Goal: Task Accomplishment & Management: Complete application form

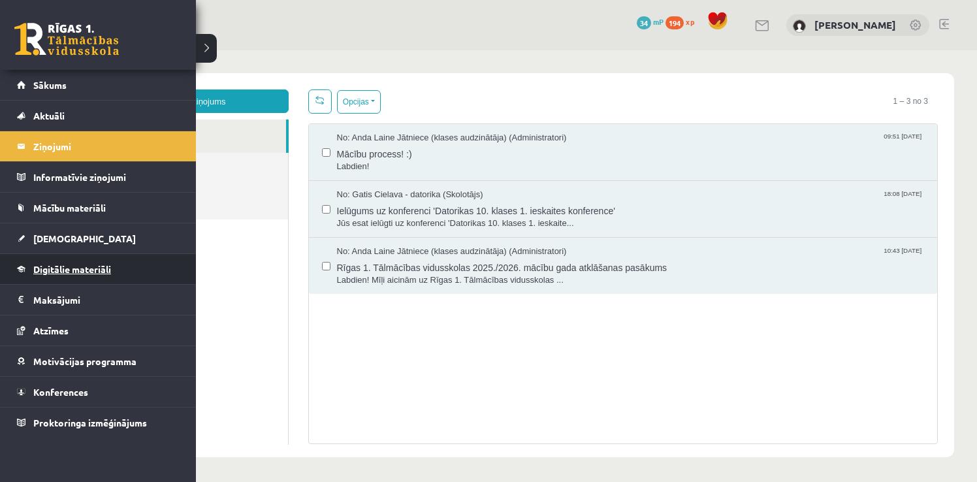
click at [88, 263] on span "Digitālie materiāli" at bounding box center [72, 269] width 78 height 12
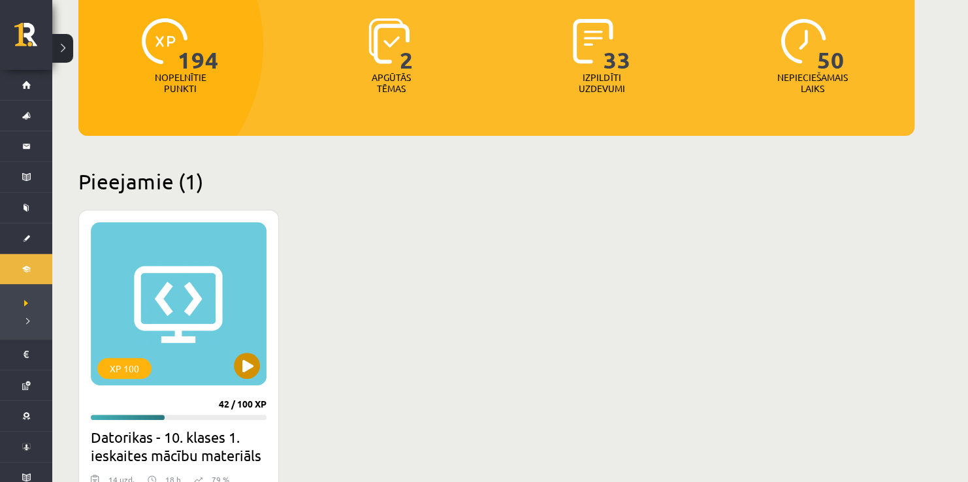
scroll to position [161, 0]
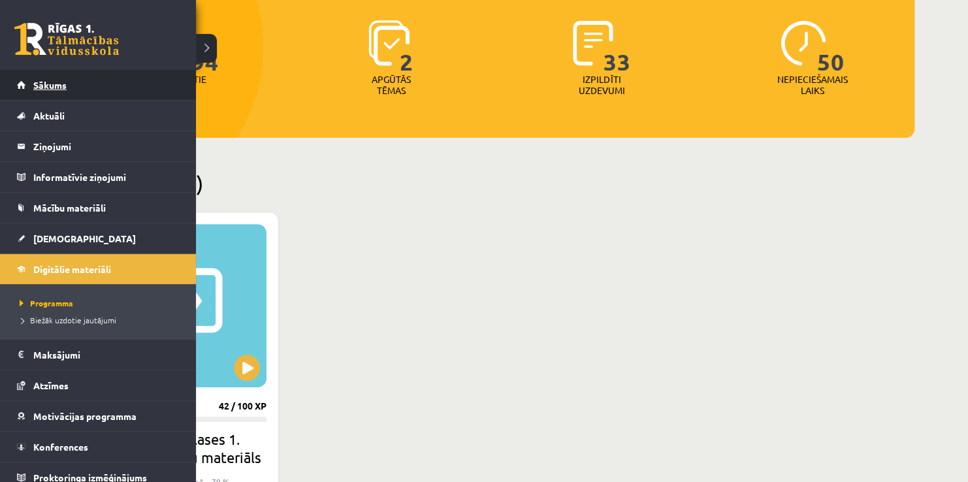
click at [75, 86] on link "Sākums" at bounding box center [98, 85] width 163 height 30
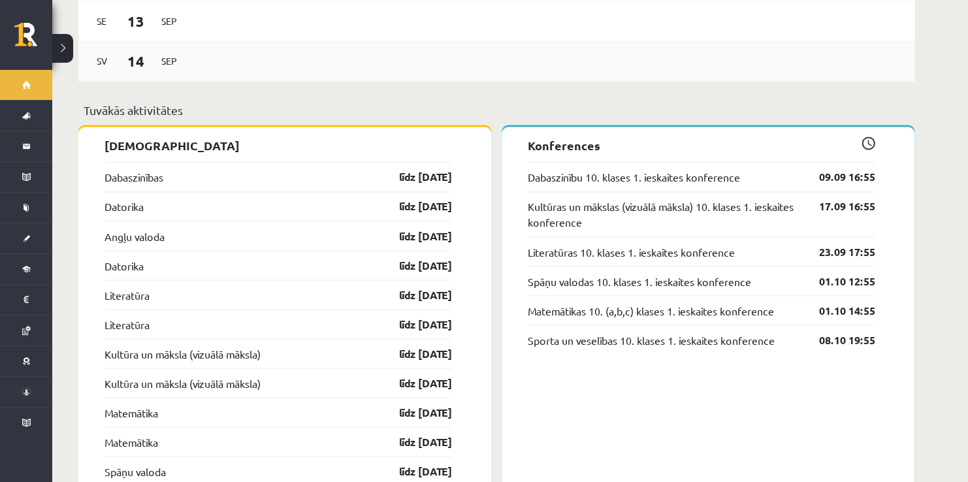
scroll to position [980, 0]
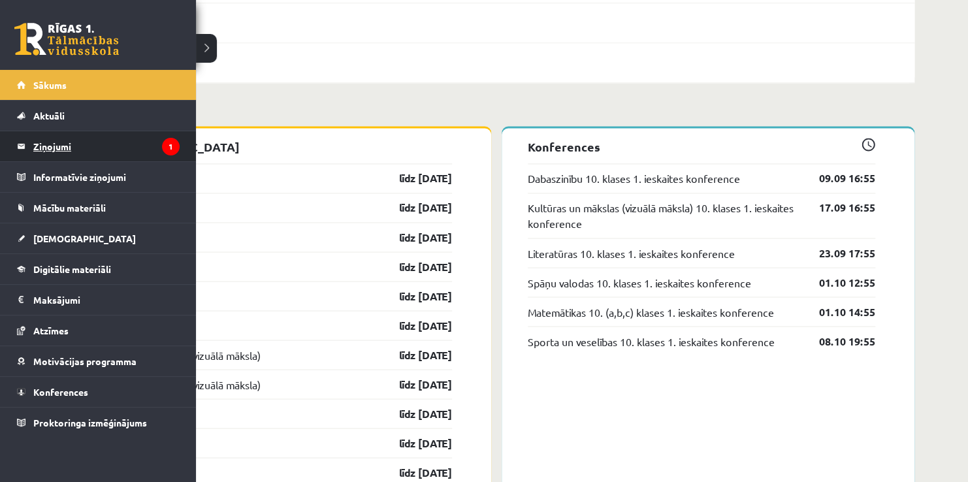
click at [52, 138] on legend "Ziņojumi 1" at bounding box center [106, 146] width 146 height 30
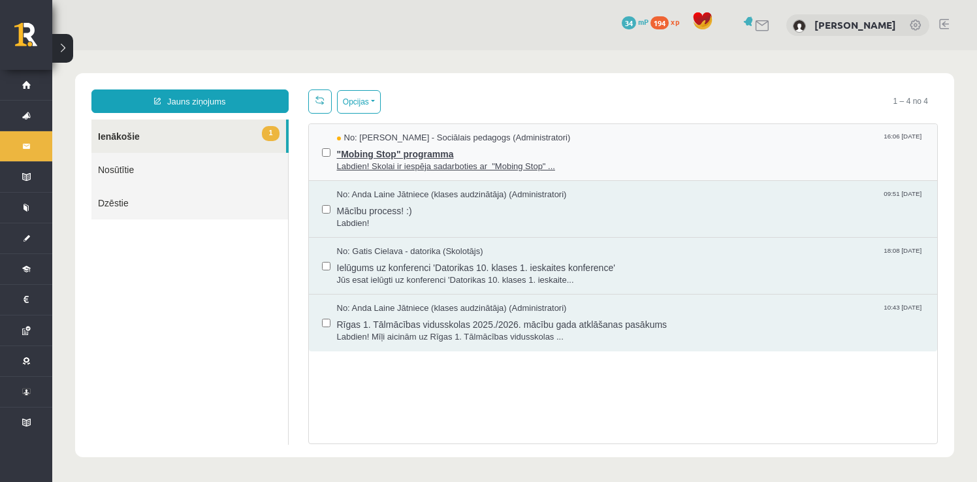
click at [369, 161] on span "Labdien! Skolai ir iespēja sadarboties ar "Mobing Stop" ..." at bounding box center [631, 167] width 588 height 12
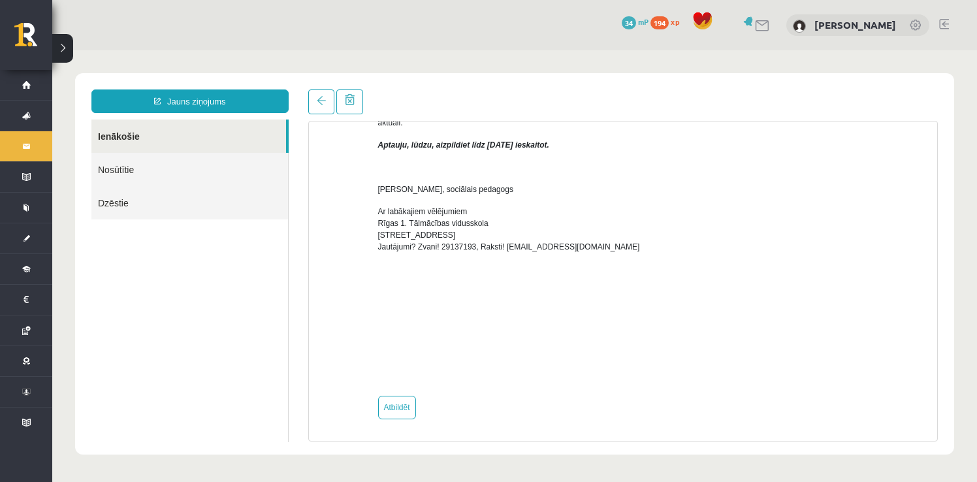
scroll to position [336, 0]
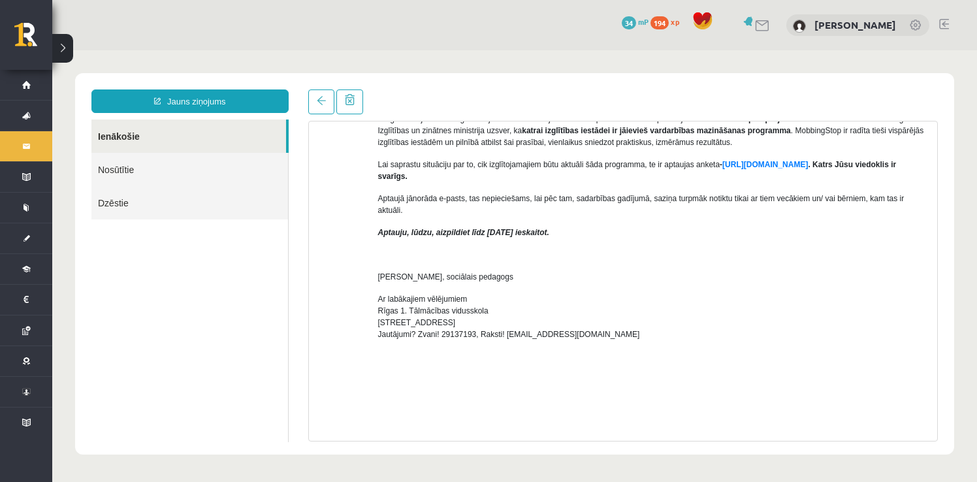
drag, startPoint x: 377, startPoint y: 220, endPoint x: 750, endPoint y: 222, distance: 372.2
click at [750, 222] on div "Labdien! Skolai ir iespēja sadarboties ar "Mobing Stop" programmu - https://mob…" at bounding box center [653, 170] width 550 height 606
click at [308, 209] on div "Temats: "Mobing Stop" programma 16:06 08/09/2025 No: Dagnija Gaubšteina - Sociā…" at bounding box center [623, 265] width 650 height 352
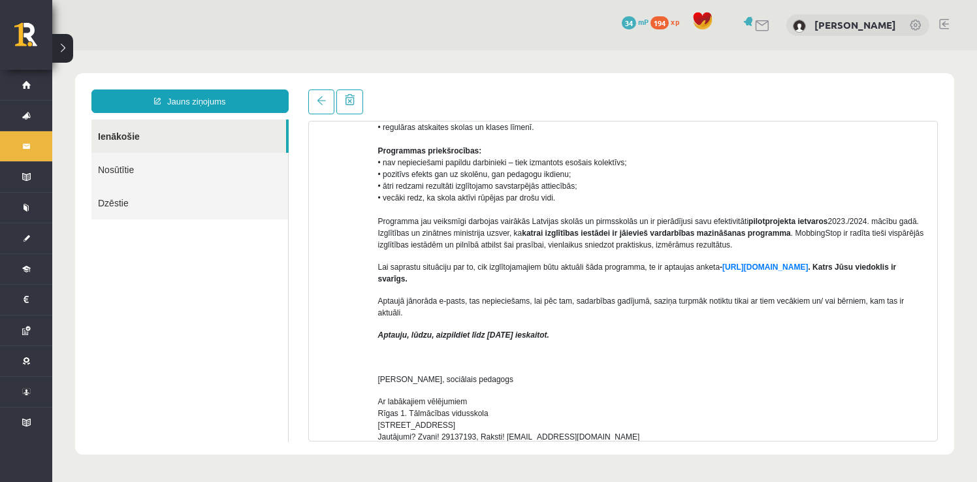
scroll to position [0, 0]
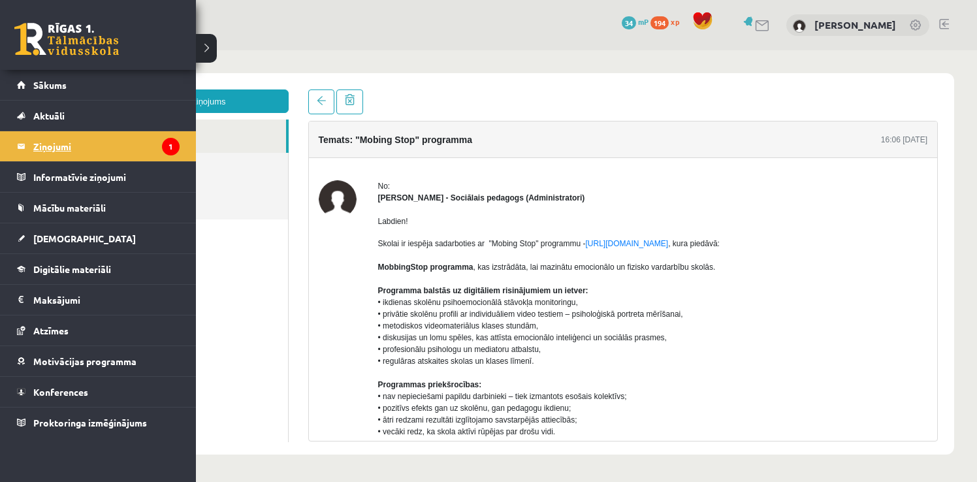
click at [99, 152] on legend "Ziņojumi 1" at bounding box center [106, 146] width 146 height 30
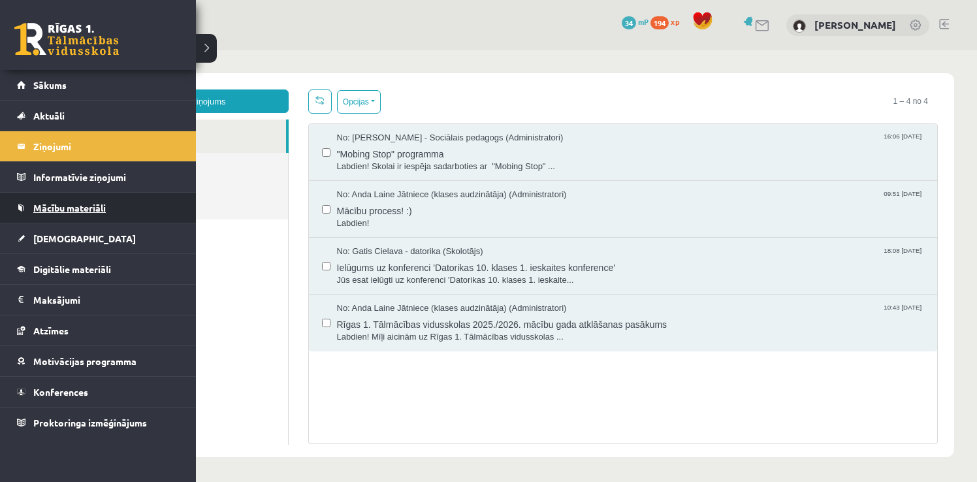
click at [65, 204] on span "Mācību materiāli" at bounding box center [69, 208] width 72 height 12
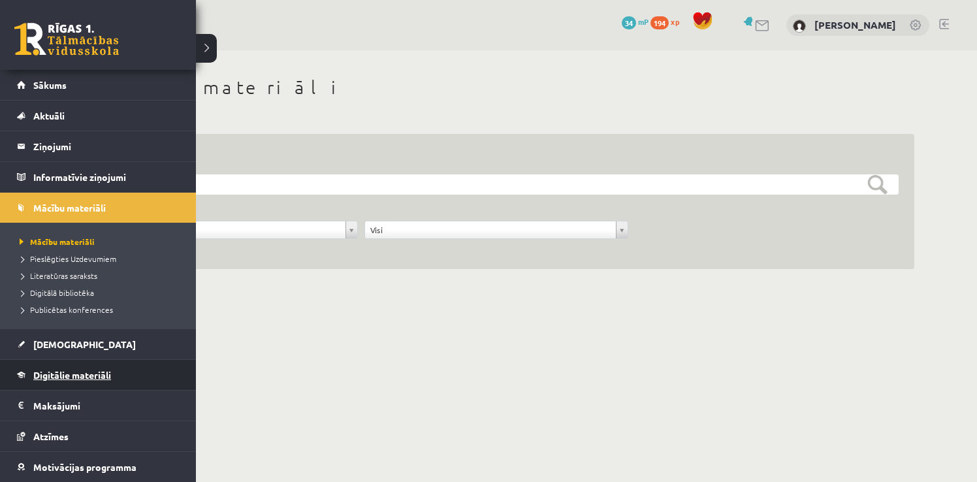
click at [88, 381] on link "Digitālie materiāli" at bounding box center [98, 375] width 163 height 30
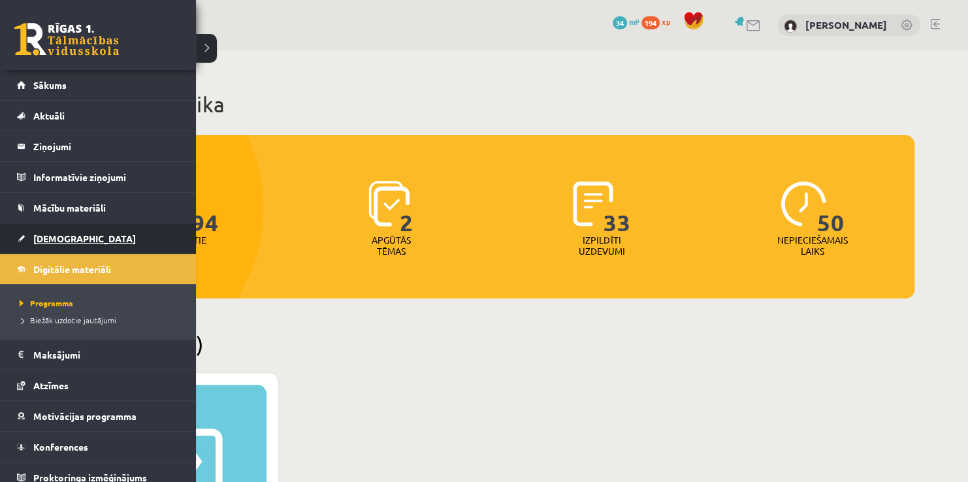
click at [73, 240] on link "[DEMOGRAPHIC_DATA]" at bounding box center [98, 238] width 163 height 30
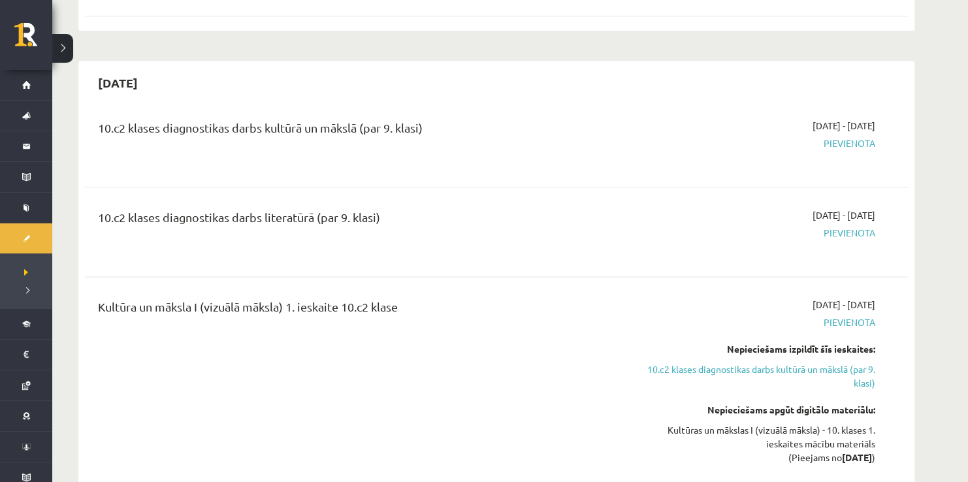
scroll to position [718, 0]
click at [217, 173] on div "10.c2 klases diagnostikas darbs kultūrā un mākslā (par 9. klasi) 2025-09-16 - 2…" at bounding box center [496, 141] width 823 height 73
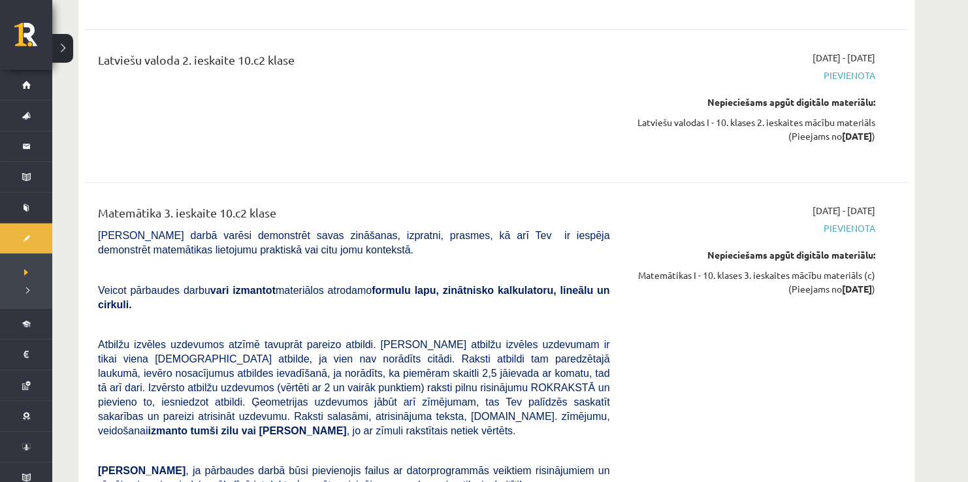
scroll to position [0, 0]
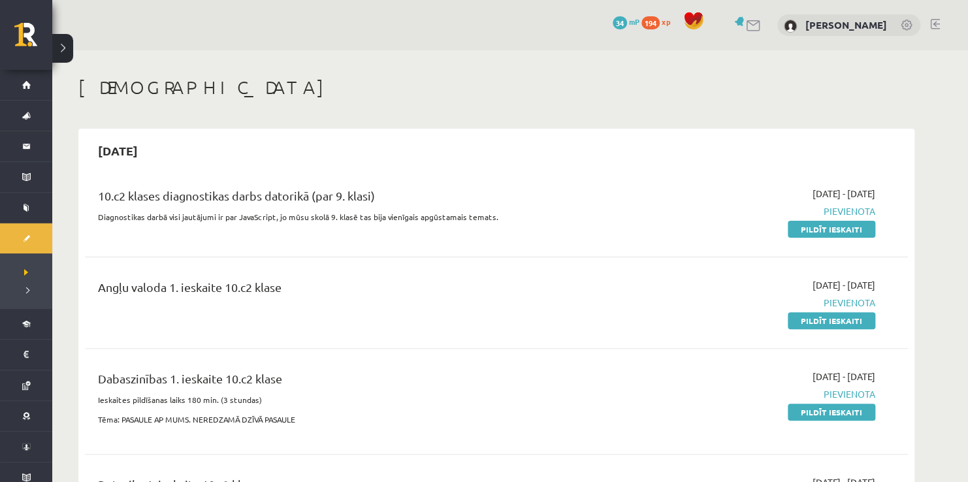
click at [908, 24] on link at bounding box center [907, 26] width 13 height 13
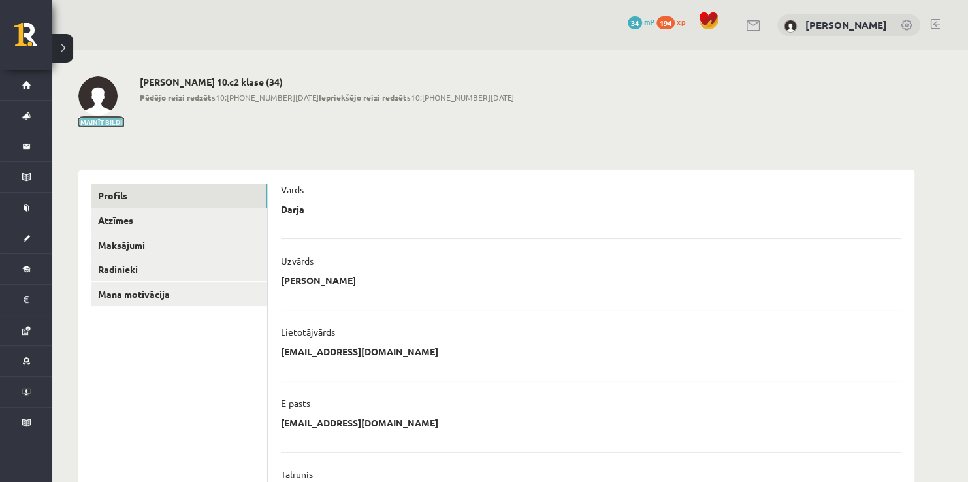
click at [99, 123] on button "Mainīt bildi" at bounding box center [101, 122] width 46 height 8
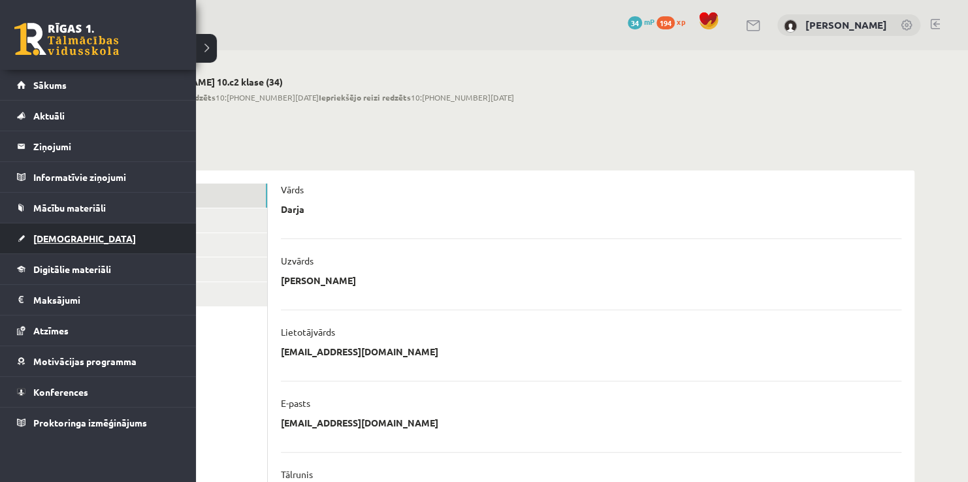
click at [73, 242] on link "[DEMOGRAPHIC_DATA]" at bounding box center [98, 238] width 163 height 30
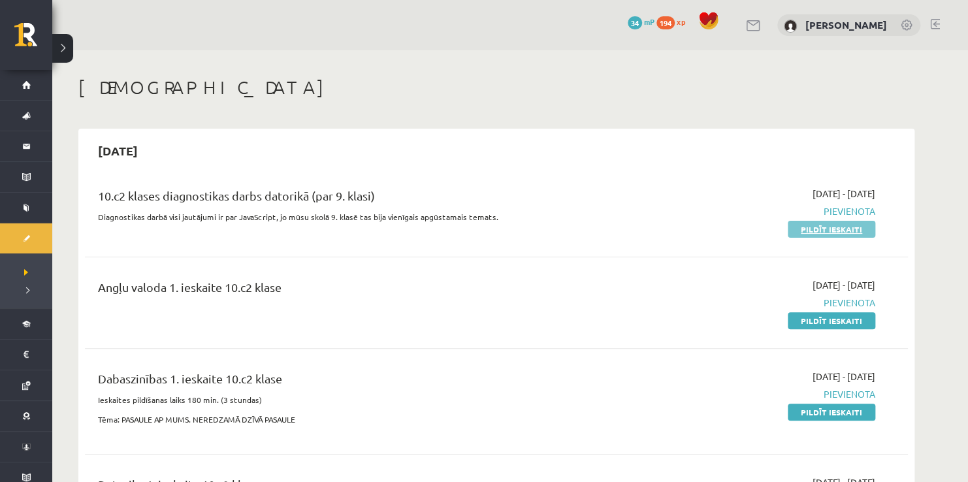
click at [830, 225] on link "Pildīt ieskaiti" at bounding box center [832, 229] width 88 height 17
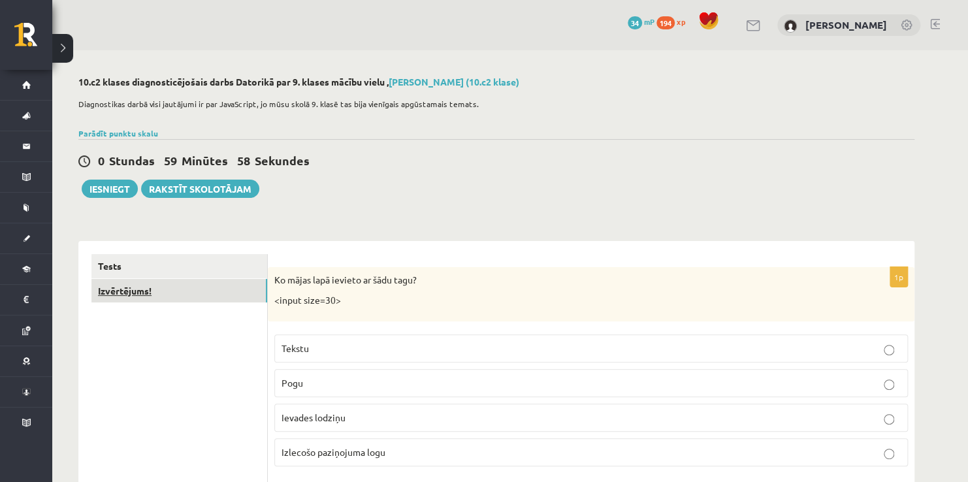
click at [133, 297] on link "Izvērtējums!" at bounding box center [179, 291] width 176 height 24
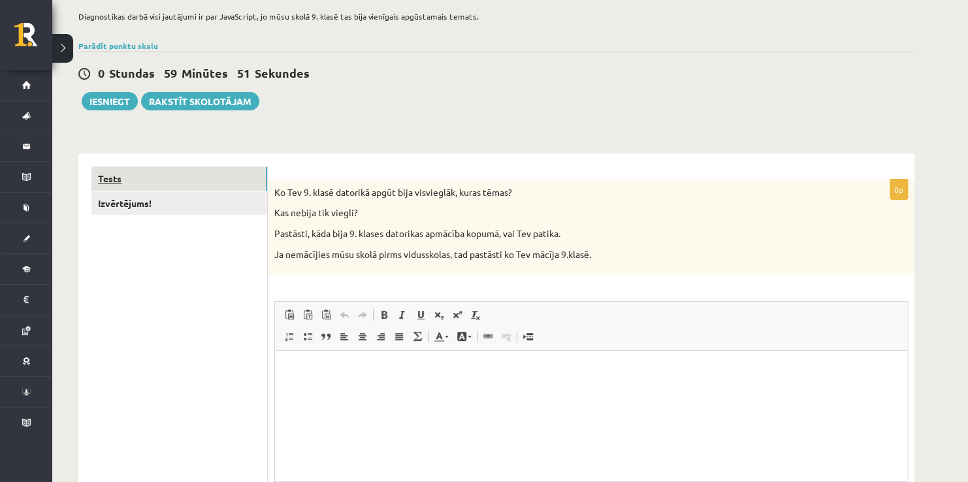
click at [123, 175] on link "Tests" at bounding box center [179, 179] width 176 height 24
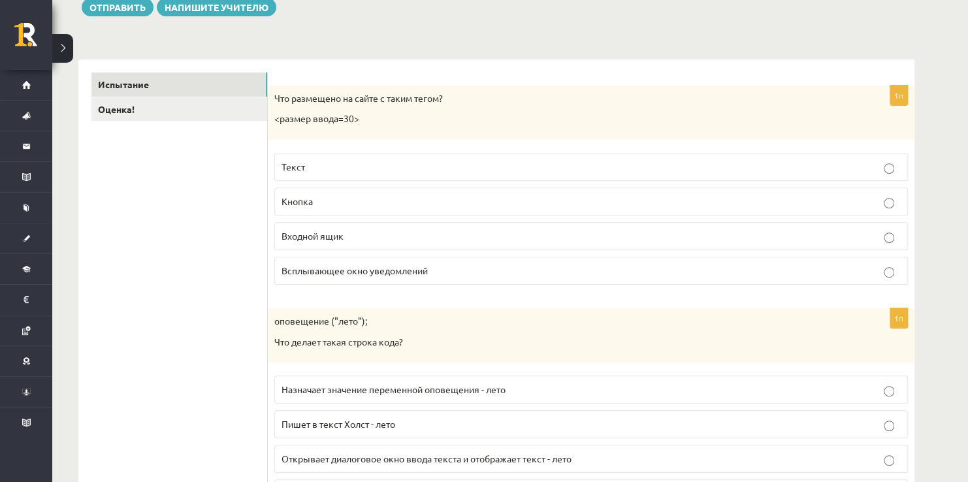
scroll to position [261, 0]
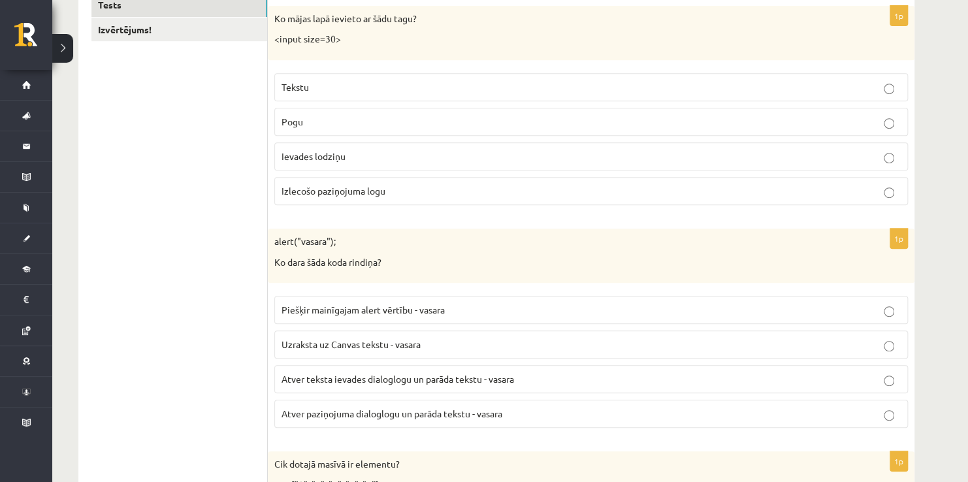
click at [336, 162] on label "Ievades lodziņu" at bounding box center [590, 156] width 633 height 28
click at [305, 410] on span "Atver paziņojuma dialoglogu un parāda tekstu - vasara" at bounding box center [391, 414] width 221 height 12
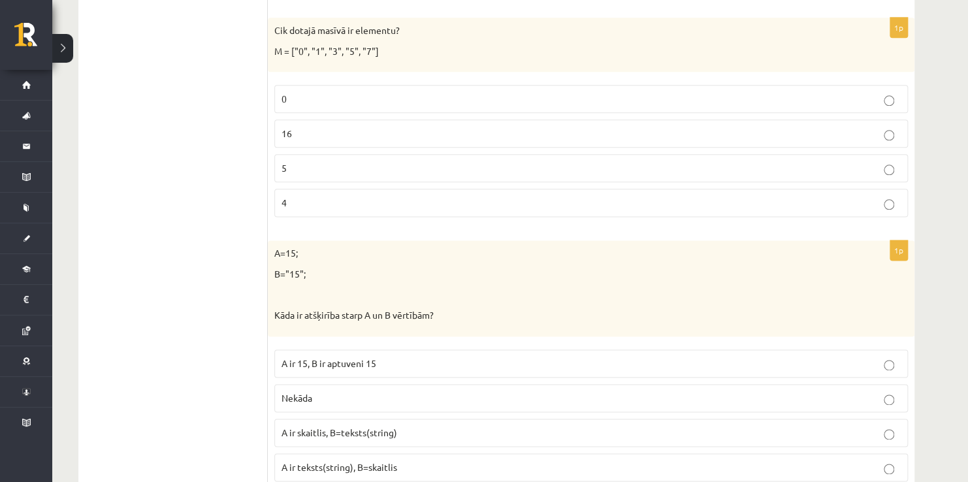
scroll to position [718, 0]
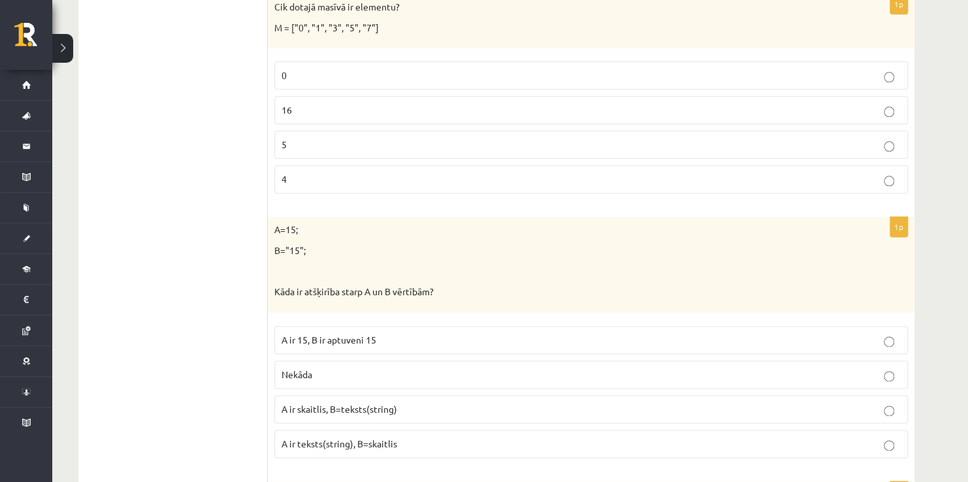
drag, startPoint x: 709, startPoint y: 182, endPoint x: 146, endPoint y: 210, distance: 563.6
click at [359, 144] on p "5" at bounding box center [590, 145] width 619 height 14
click at [306, 403] on span "A ir skaitlis, B=teksts(string)" at bounding box center [339, 409] width 116 height 12
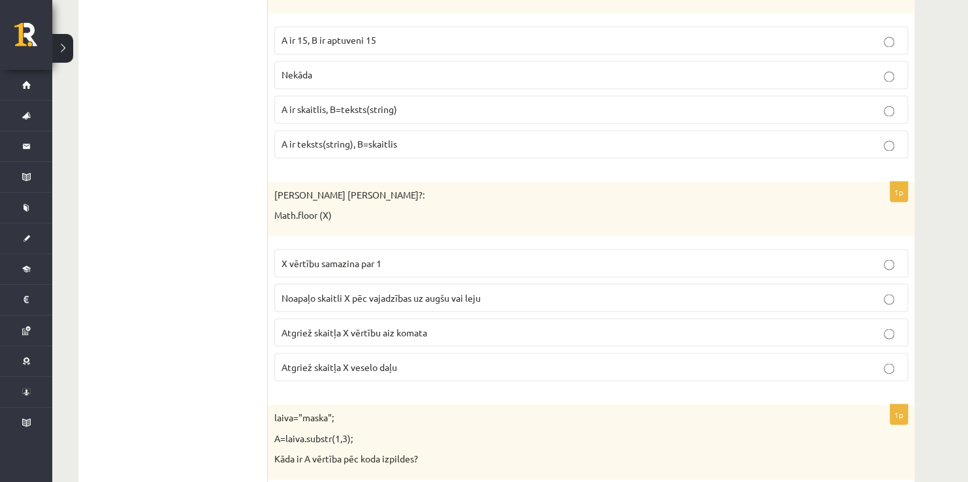
scroll to position [1110, 0]
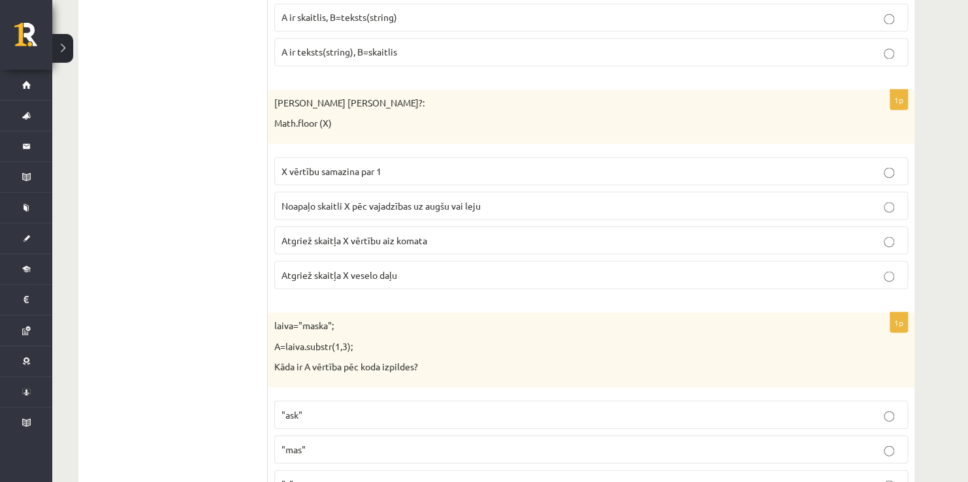
click at [379, 234] on span "Atgriež skaitļa X vērtību aiz komata" at bounding box center [354, 240] width 146 height 12
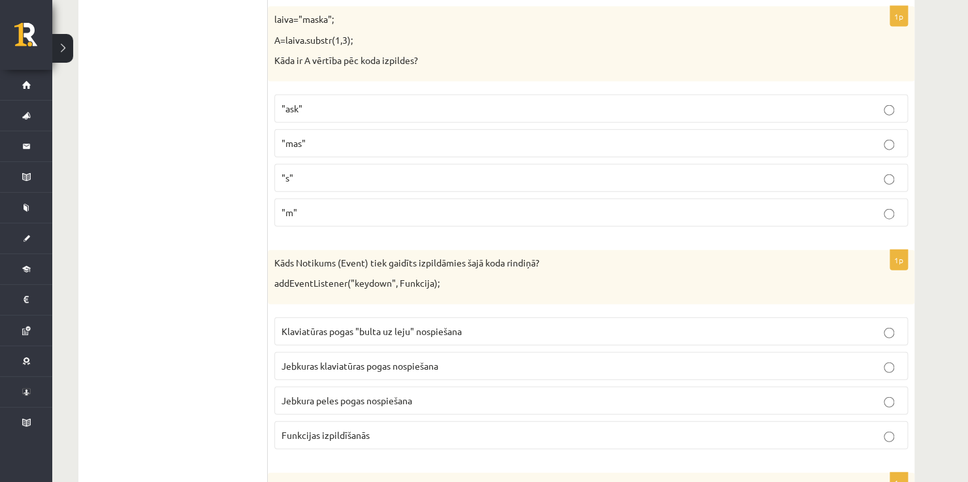
scroll to position [1416, 0]
click at [305, 104] on p ""ask"" at bounding box center [590, 109] width 619 height 14
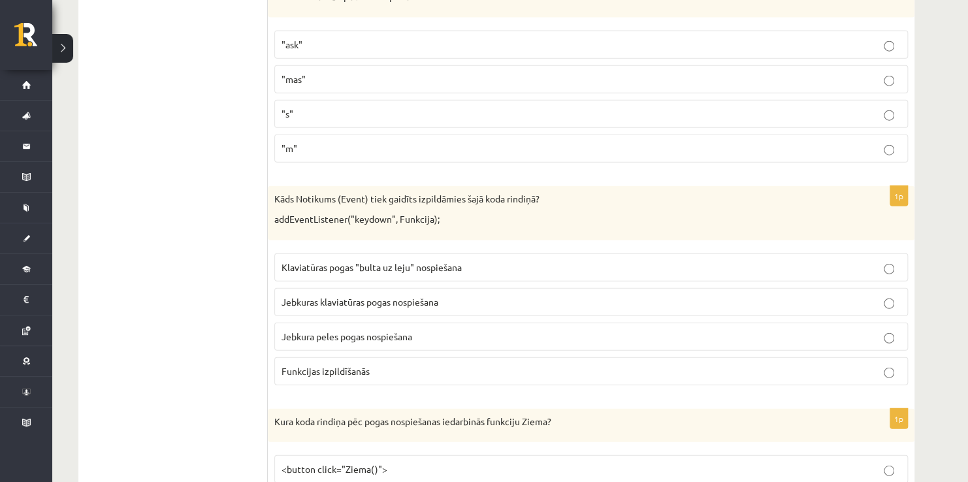
scroll to position [1481, 0]
click at [291, 295] on span "Jebkuras klaviatūras pogas nospiešana" at bounding box center [359, 301] width 157 height 12
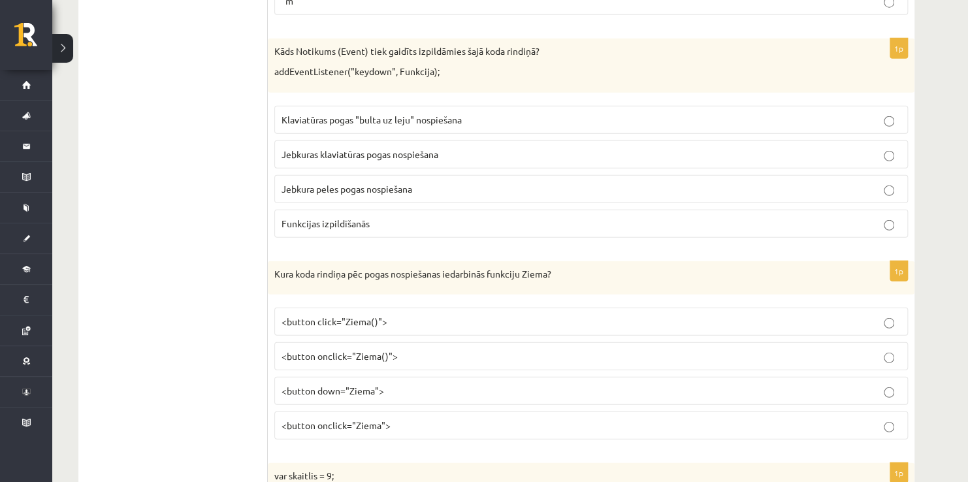
scroll to position [1677, 0]
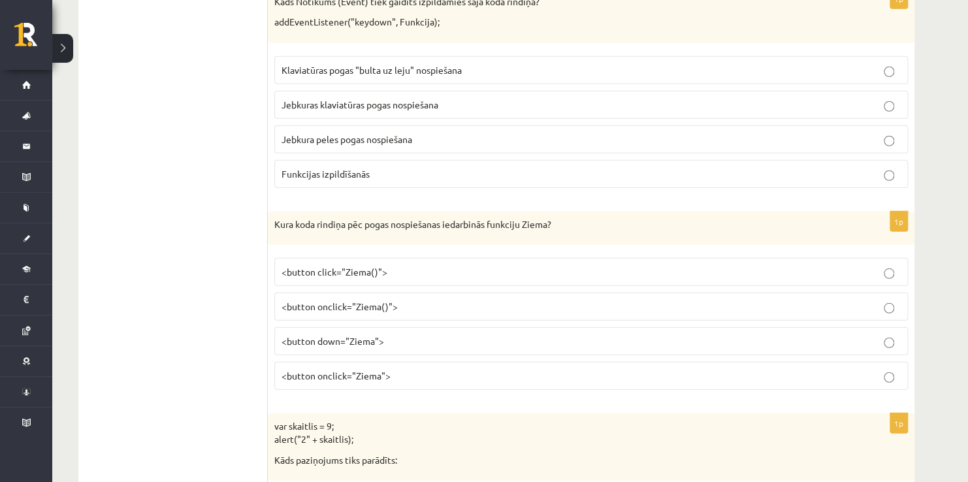
click at [313, 370] on span "<button onclick="Ziema">" at bounding box center [335, 376] width 109 height 12
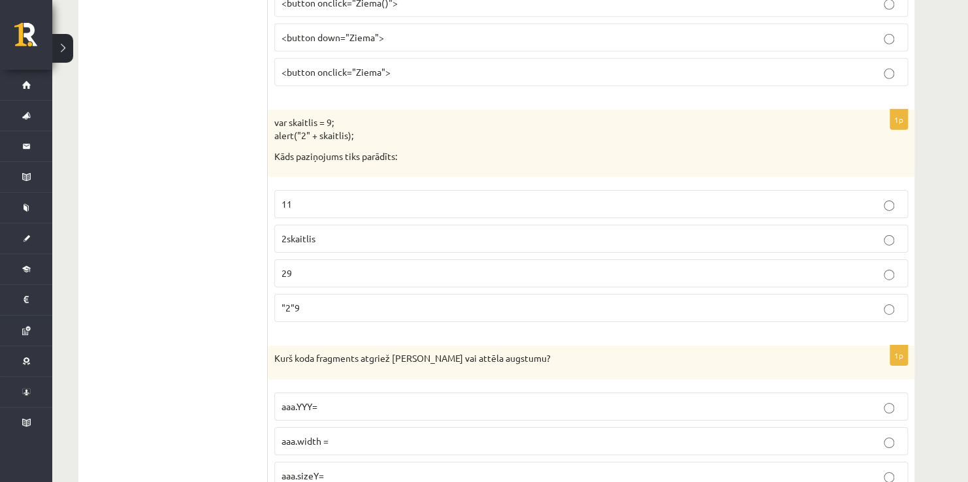
scroll to position [2004, 0]
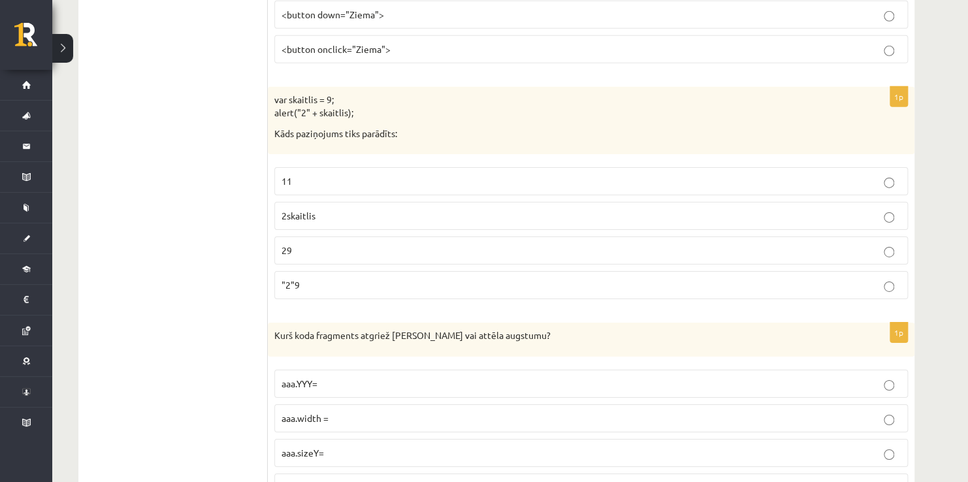
click at [308, 278] on p ""2"9" at bounding box center [590, 285] width 619 height 14
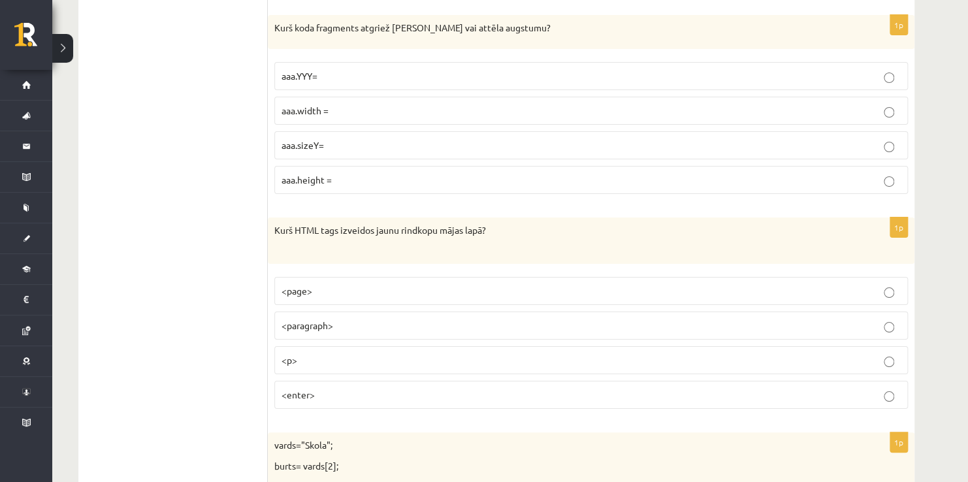
scroll to position [2311, 0]
click at [313, 174] on span "aaa.height =" at bounding box center [306, 180] width 50 height 12
click at [327, 354] on p "<p>" at bounding box center [590, 361] width 619 height 14
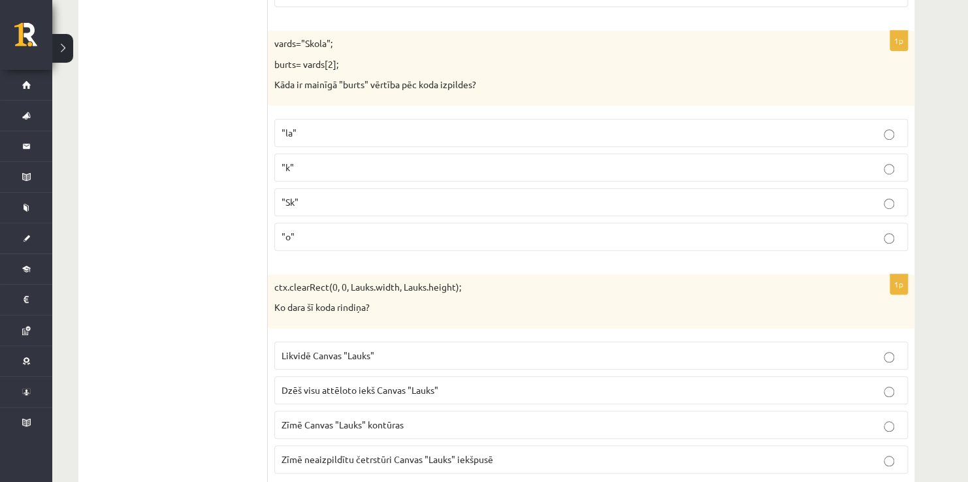
scroll to position [2711, 0]
click at [281, 237] on label ""o"" at bounding box center [590, 238] width 633 height 28
click at [302, 377] on label "Dzēš visu attēloto iekš Canvas "Lauks"" at bounding box center [590, 391] width 633 height 28
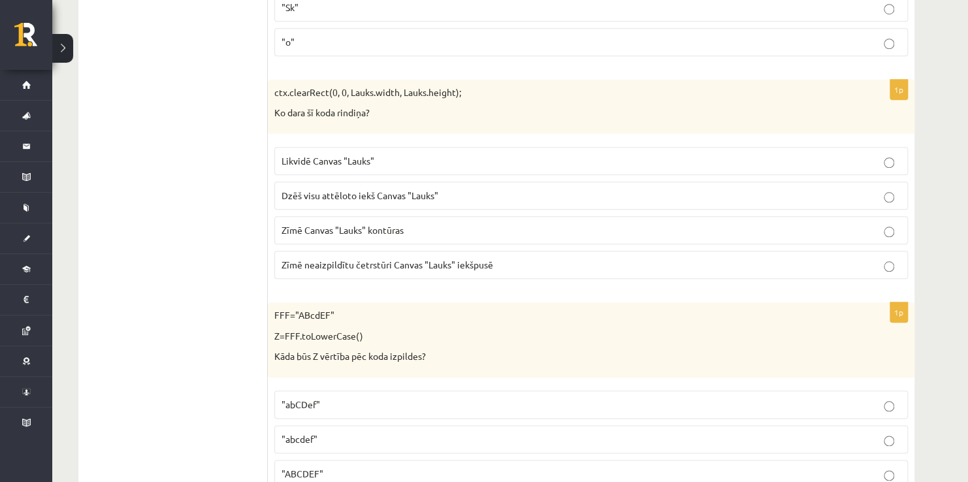
scroll to position [2973, 0]
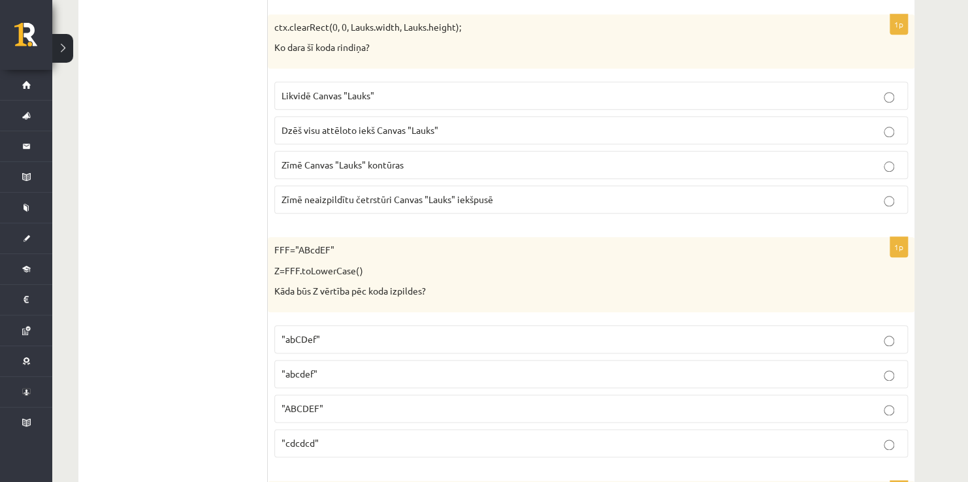
click at [309, 368] on label ""abcdef"" at bounding box center [590, 374] width 633 height 28
click at [305, 402] on span ""ABCDEF"" at bounding box center [302, 408] width 42 height 12
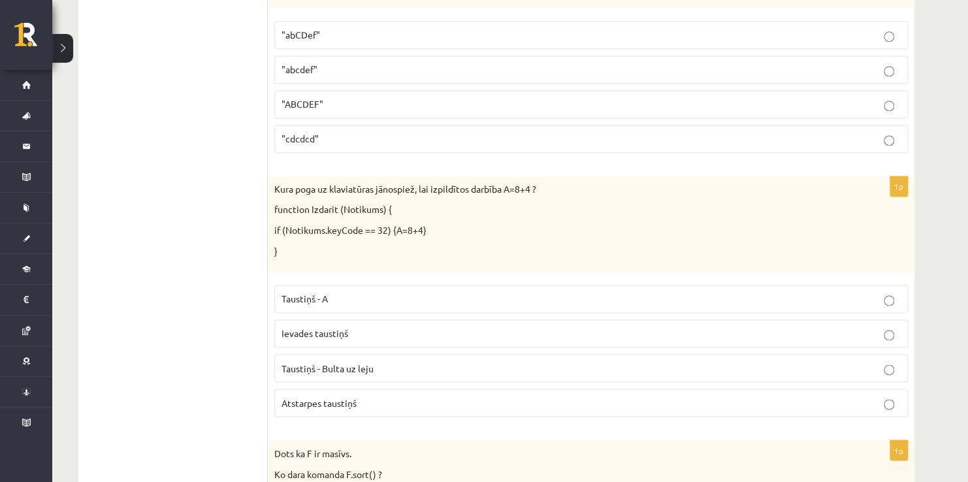
scroll to position [3299, 0]
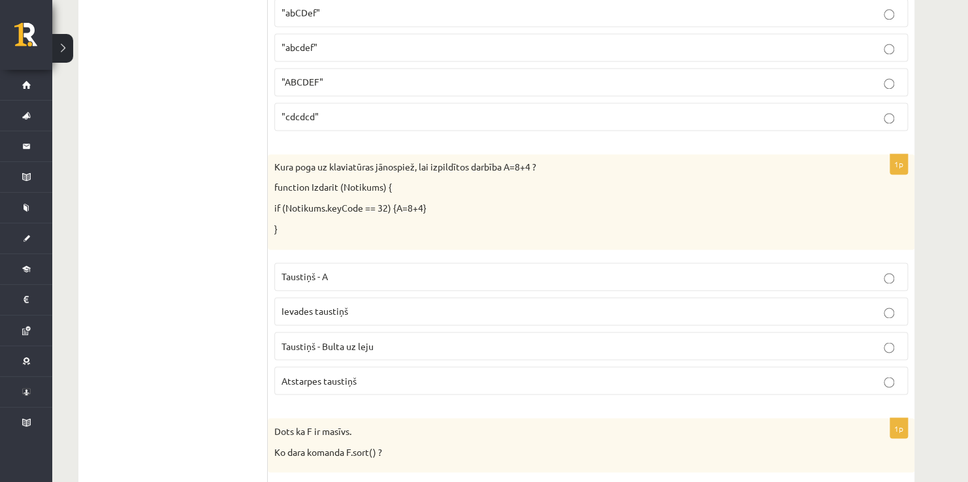
click at [308, 374] on span "Atstarpes taustiņš" at bounding box center [318, 380] width 75 height 12
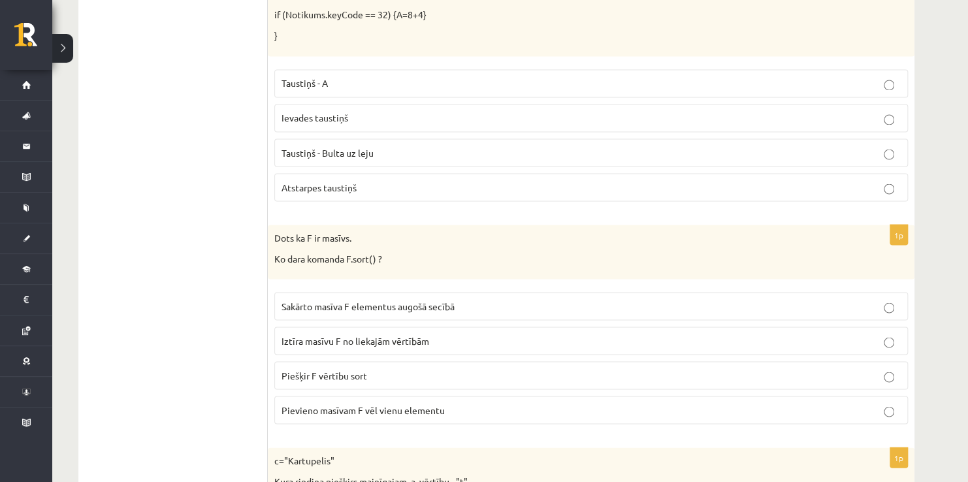
scroll to position [3495, 0]
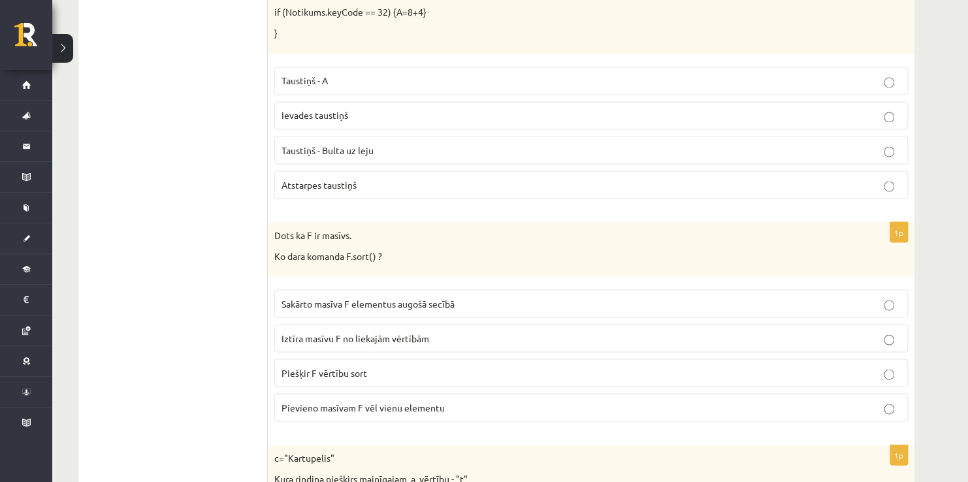
click at [307, 324] on label "Iztīra masīvu F no liekajām vērtībām" at bounding box center [590, 338] width 633 height 28
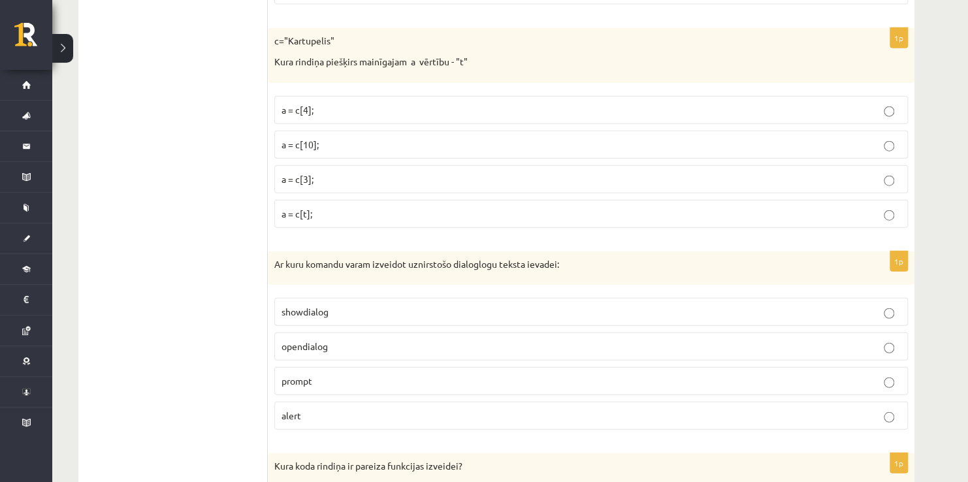
scroll to position [3910, 0]
click at [355, 372] on label "prompt" at bounding box center [590, 382] width 633 height 28
click at [279, 201] on label "a = c[t];" at bounding box center [590, 215] width 633 height 28
click at [306, 97] on label "a = c[4];" at bounding box center [590, 111] width 633 height 28
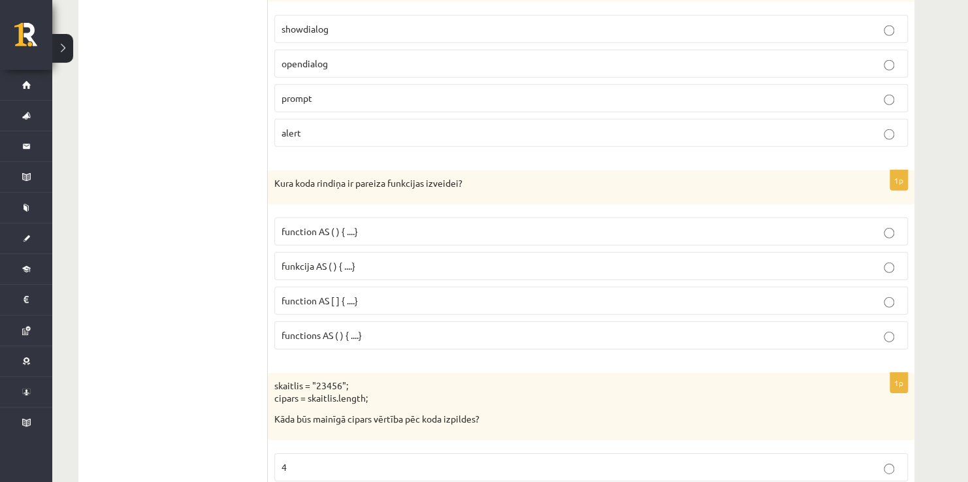
scroll to position [4300, 0]
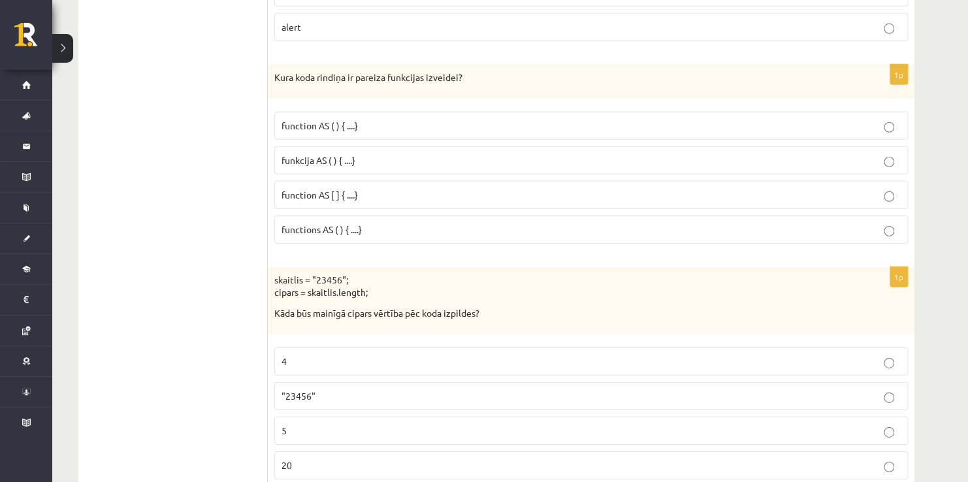
click at [312, 112] on label "function AS ( ) { ....}" at bounding box center [590, 126] width 633 height 28
click at [344, 424] on p "5" at bounding box center [590, 431] width 619 height 14
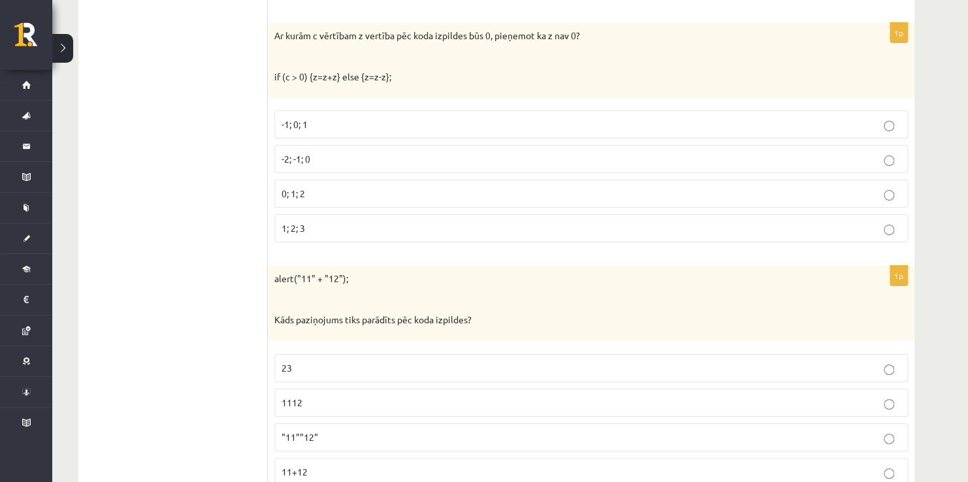
scroll to position [4757, 0]
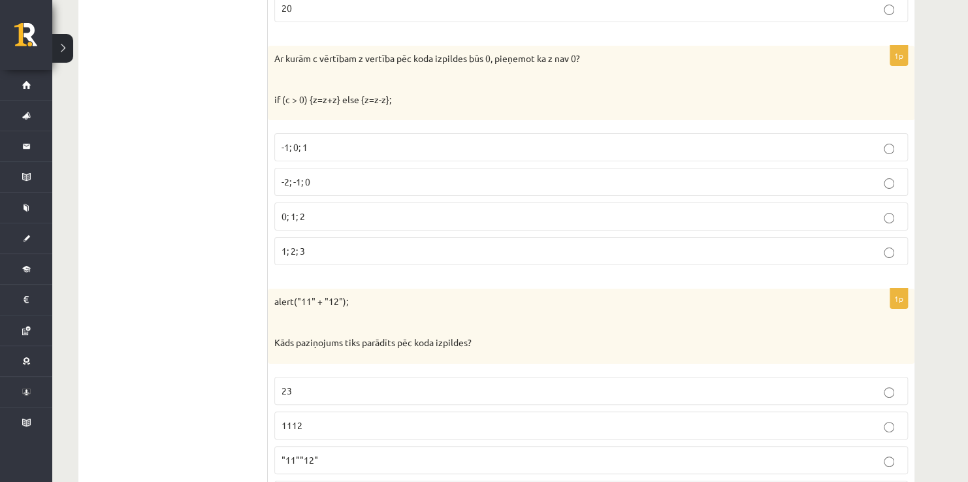
click at [308, 210] on p "0; 1; 2" at bounding box center [590, 217] width 619 height 14
click at [313, 168] on label "-2; -1; 0" at bounding box center [590, 182] width 633 height 28
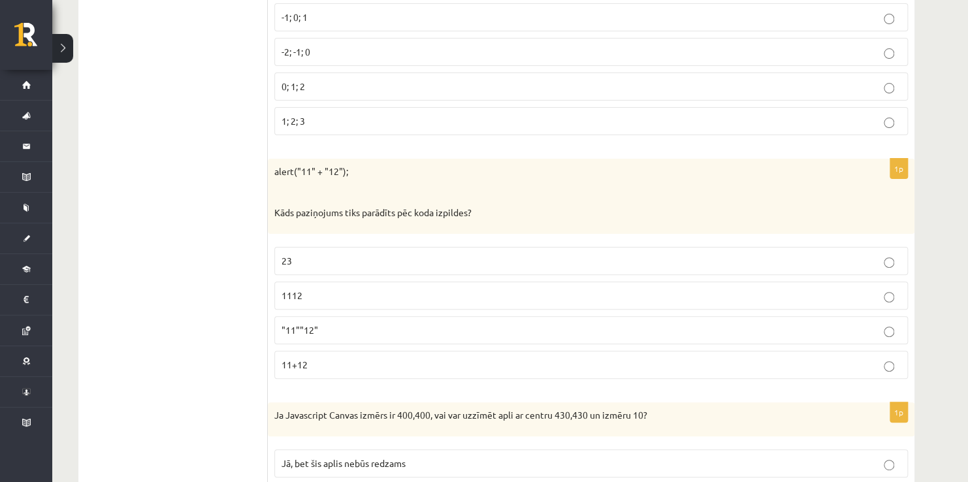
scroll to position [4888, 0]
click at [326, 323] on p ""11""12"" at bounding box center [590, 330] width 619 height 14
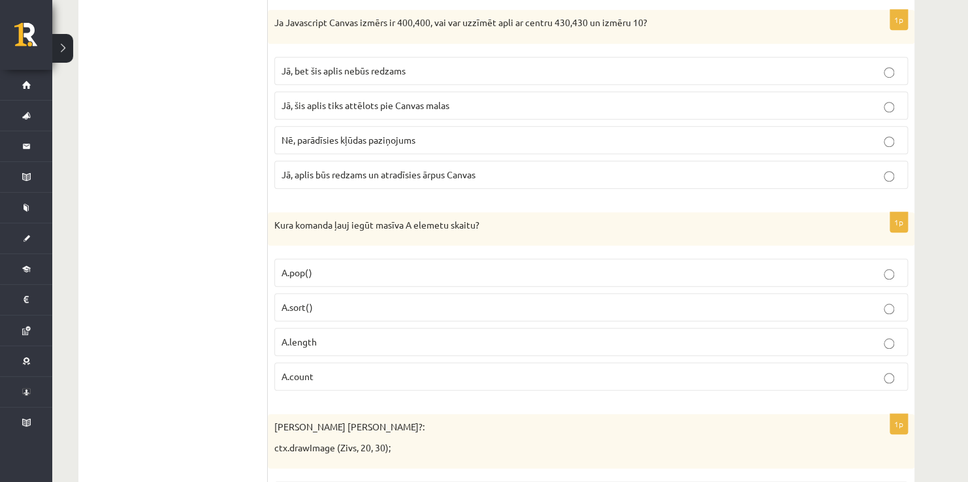
scroll to position [5215, 0]
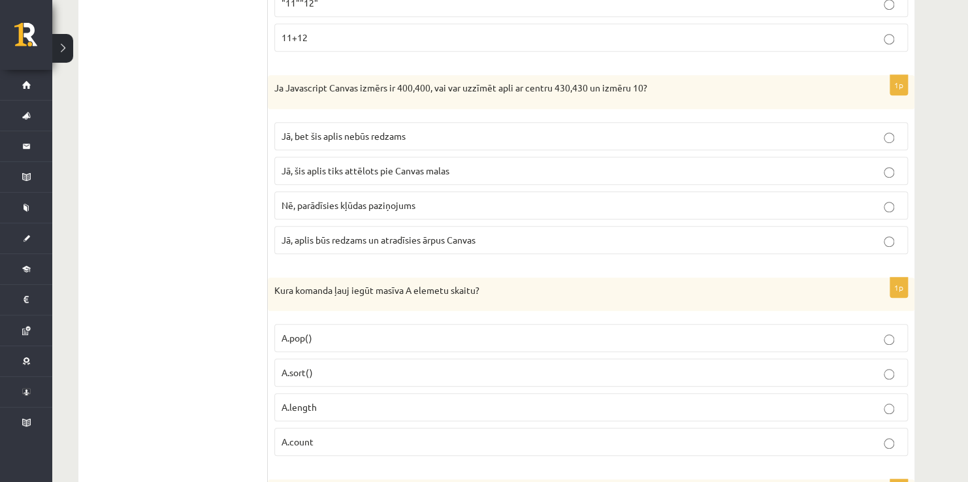
click at [285, 122] on label "Jā, bet šis aplis nebūs redzams" at bounding box center [590, 136] width 633 height 28
click at [290, 401] on span "A.length" at bounding box center [298, 407] width 35 height 12
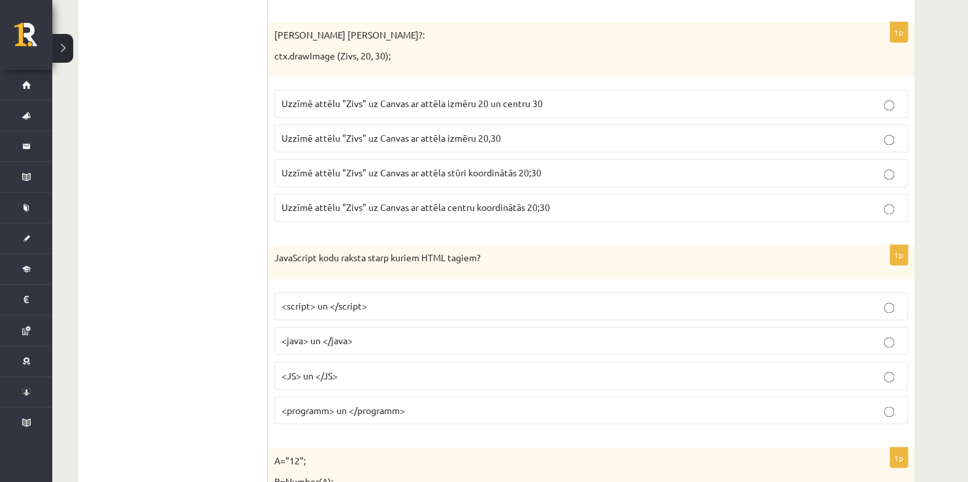
scroll to position [5664, 0]
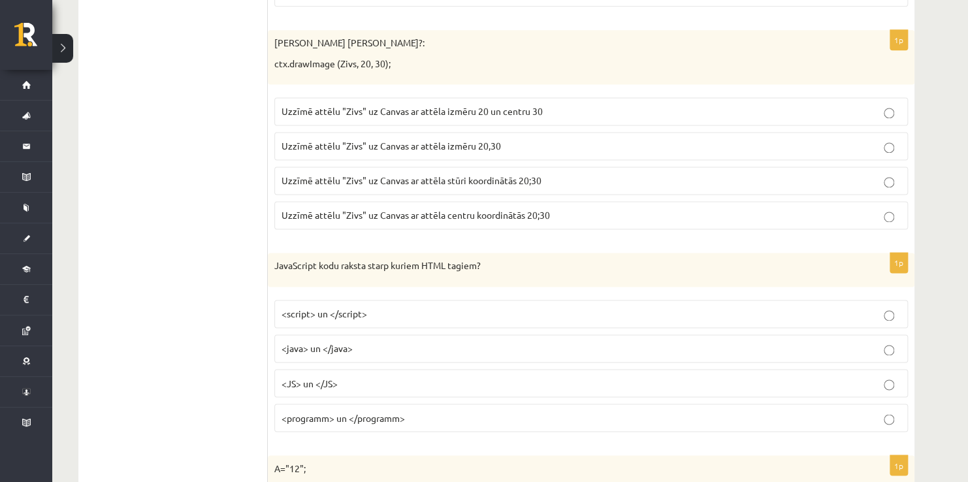
click at [532, 174] on span "Uzzīmē attēlu "Zivs" uz Canvas ar attēla stūri koordinātās 20;30" at bounding box center [411, 180] width 260 height 12
click at [283, 308] on span "<script> un </script>" at bounding box center [324, 314] width 86 height 12
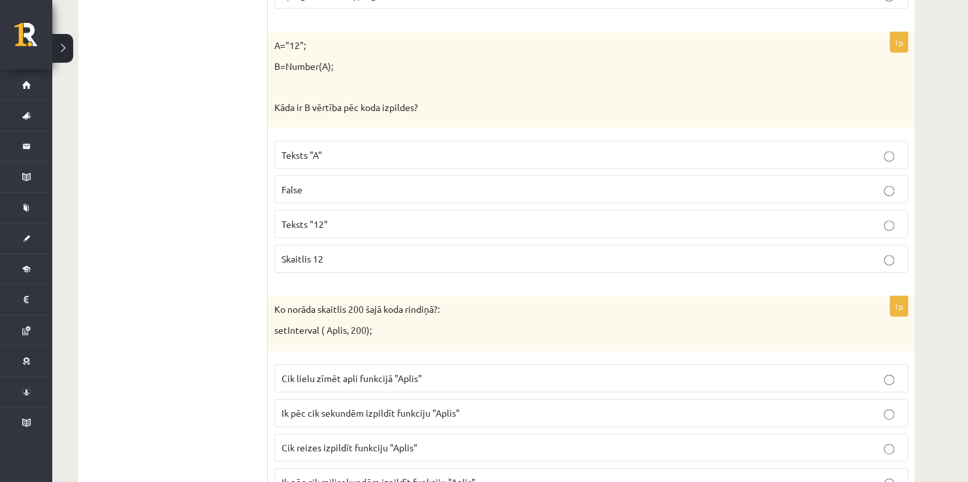
scroll to position [6087, 0]
click at [464, 251] on p "Skaitlis 12" at bounding box center [590, 258] width 619 height 14
click at [369, 475] on span "Ik pēc cik milisekundēm izpildīt funkciju "Aplis"" at bounding box center [378, 481] width 194 height 12
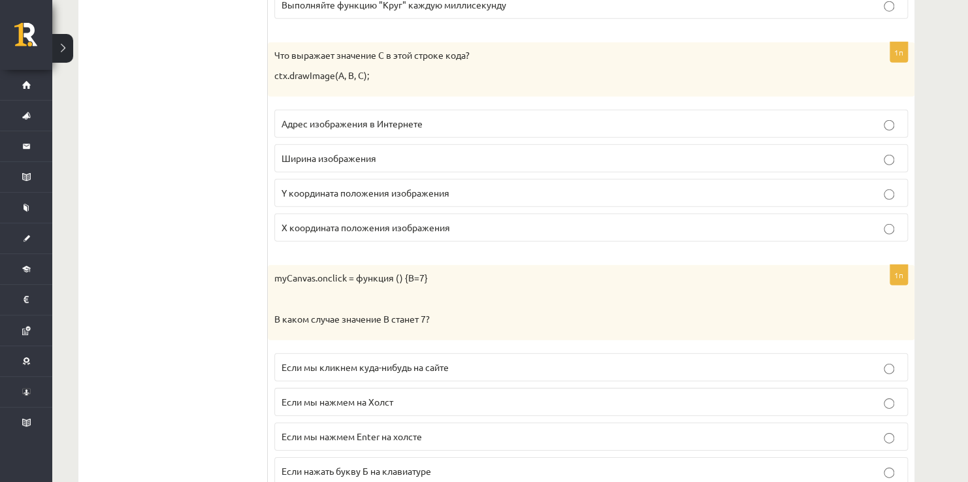
scroll to position [6586, 0]
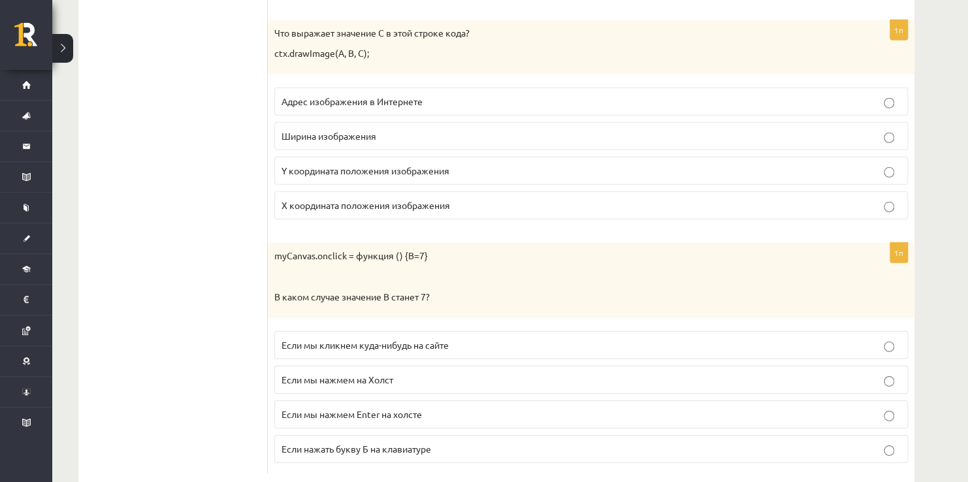
click at [370, 400] on label "Если мы нажмем Enter на холсте" at bounding box center [590, 414] width 633 height 28
click at [371, 374] on span "Если мы нажмем на Холст" at bounding box center [337, 380] width 112 height 12
click at [360, 443] on span "Если нажать букву Б на клавиатуре" at bounding box center [356, 449] width 150 height 12
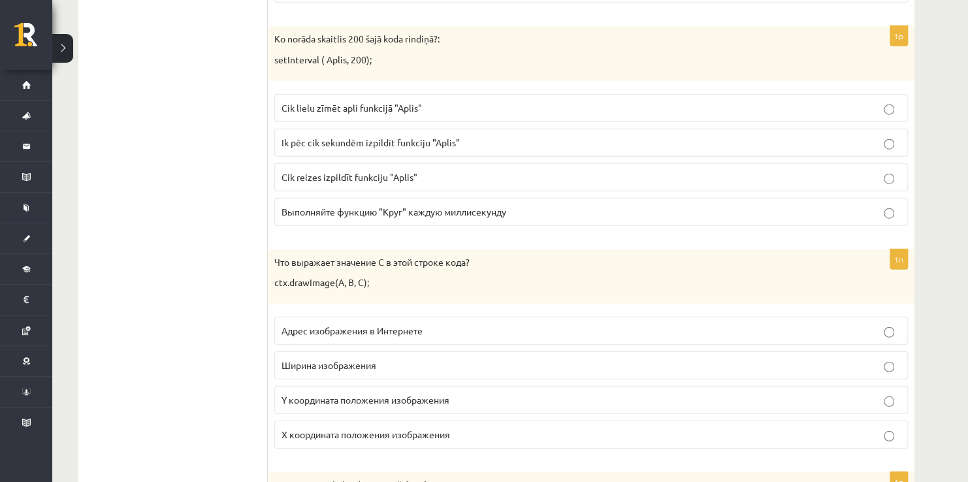
scroll to position [6325, 0]
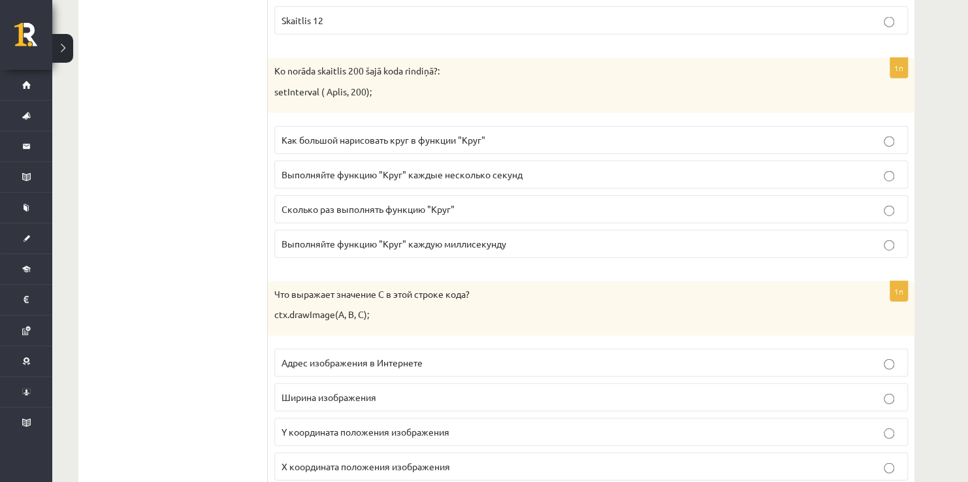
click at [372, 383] on label "Ширина изображения" at bounding box center [590, 397] width 633 height 28
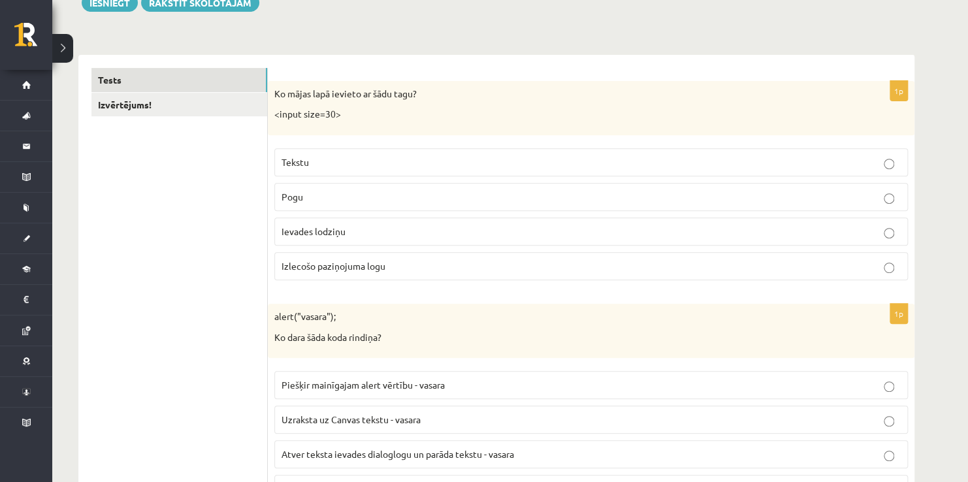
scroll to position [0, 0]
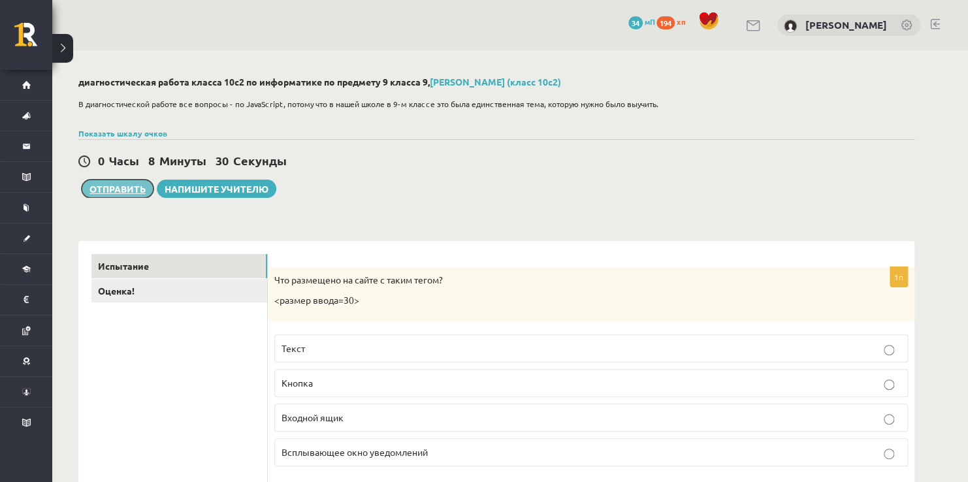
click at [129, 188] on button "Отправить" at bounding box center [118, 189] width 72 height 18
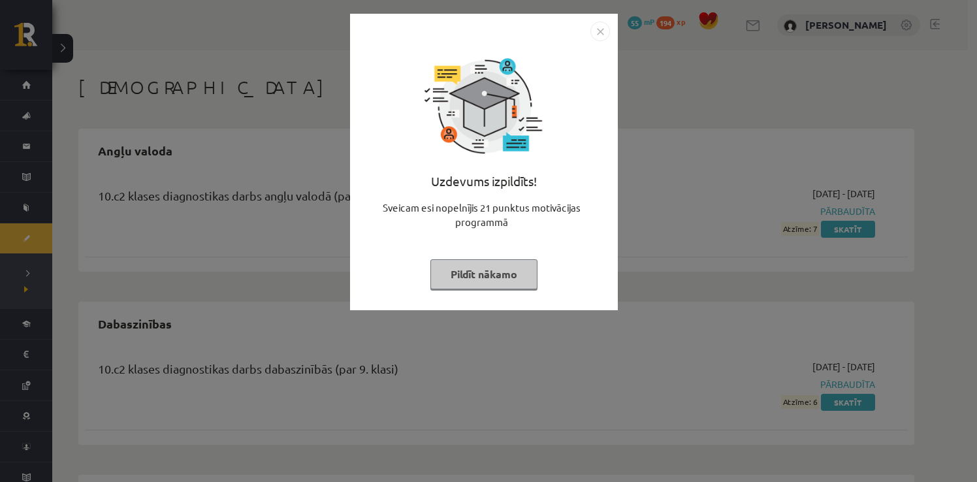
click at [603, 30] on img "Close" at bounding box center [600, 32] width 20 height 20
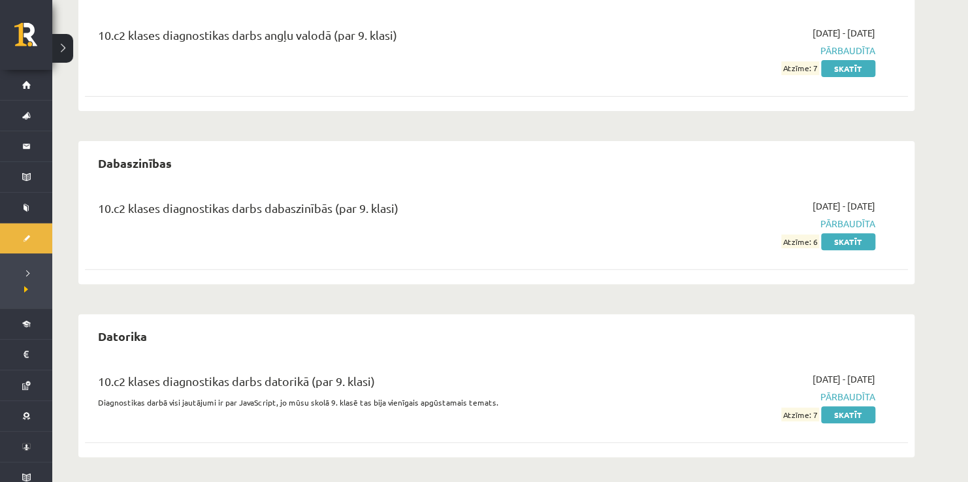
scroll to position [161, 0]
click at [851, 411] on link "Skatīt" at bounding box center [848, 414] width 54 height 17
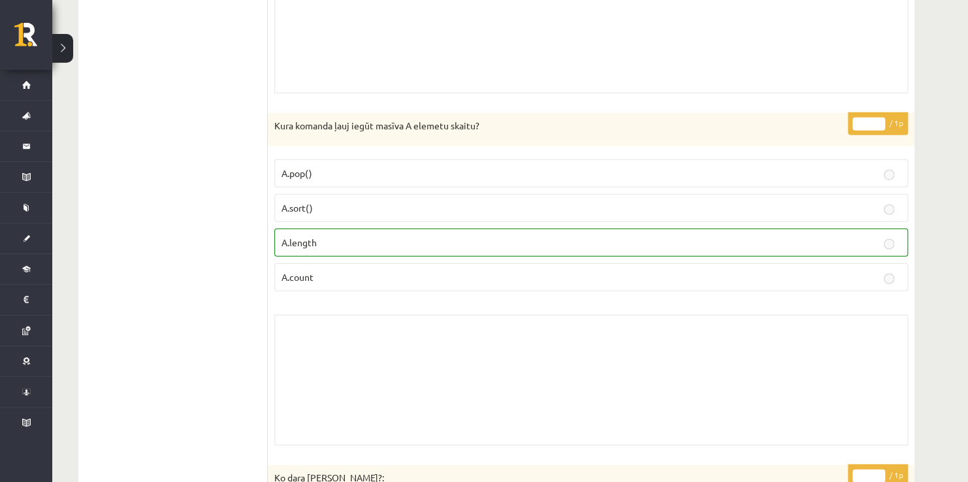
scroll to position [8323, 0]
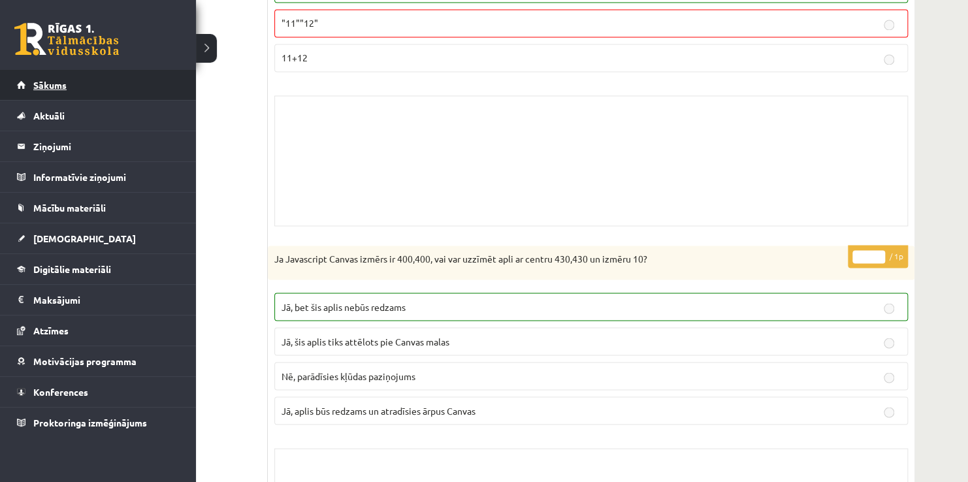
click at [37, 90] on link "Sākums" at bounding box center [98, 85] width 163 height 30
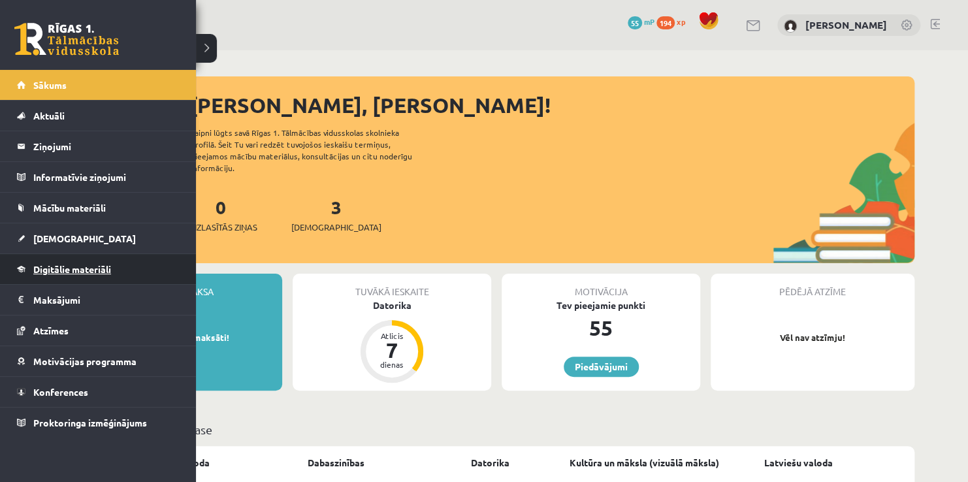
click at [42, 266] on span "Digitālie materiāli" at bounding box center [72, 269] width 78 height 12
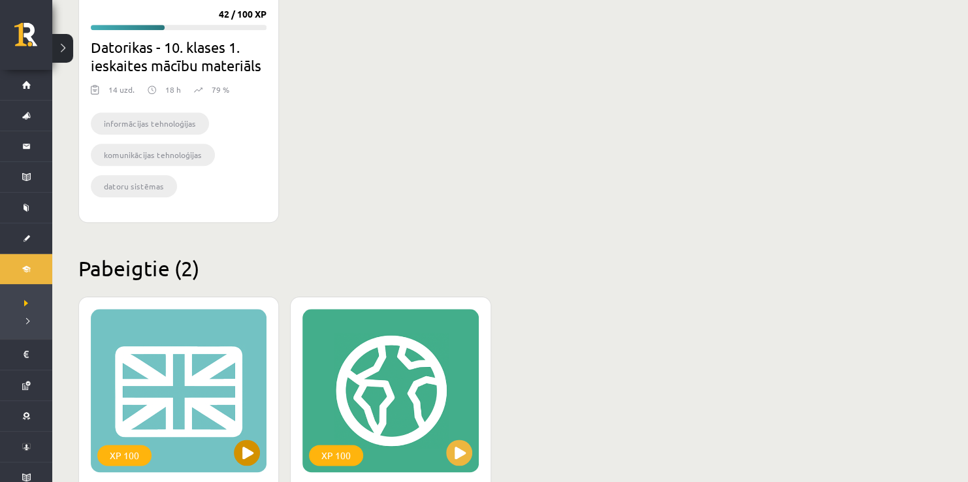
scroll to position [392, 0]
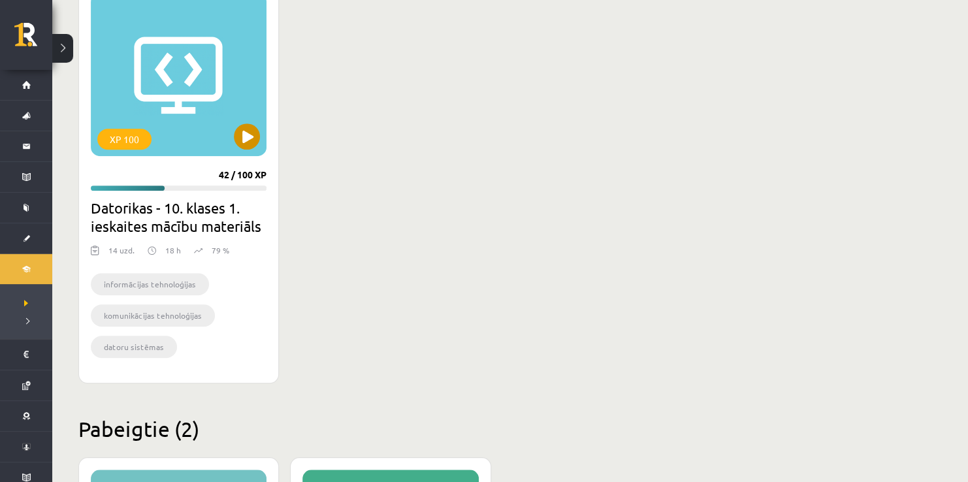
click at [214, 108] on div "XP 100" at bounding box center [179, 74] width 176 height 163
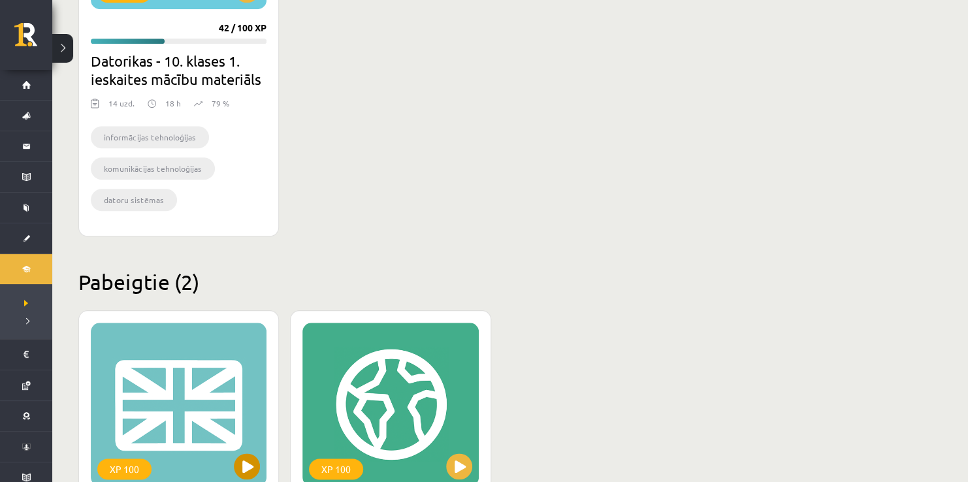
scroll to position [784, 0]
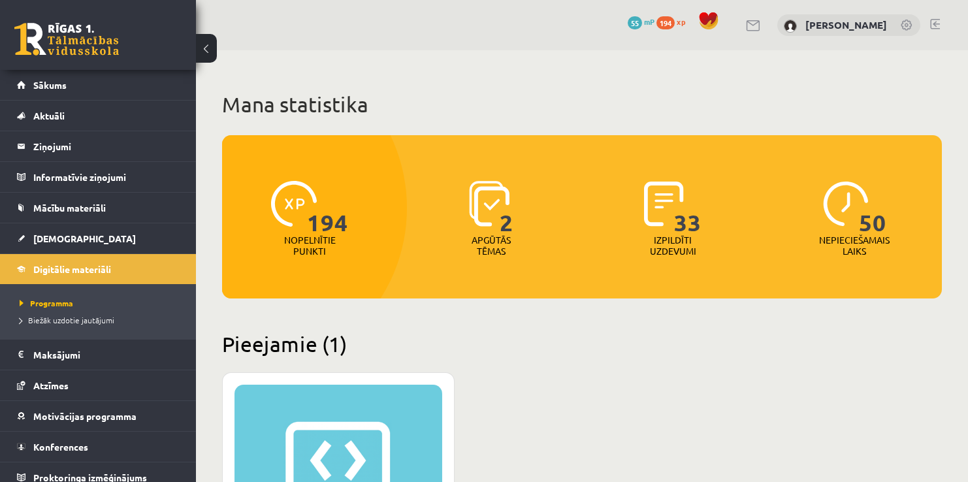
scroll to position [767, 0]
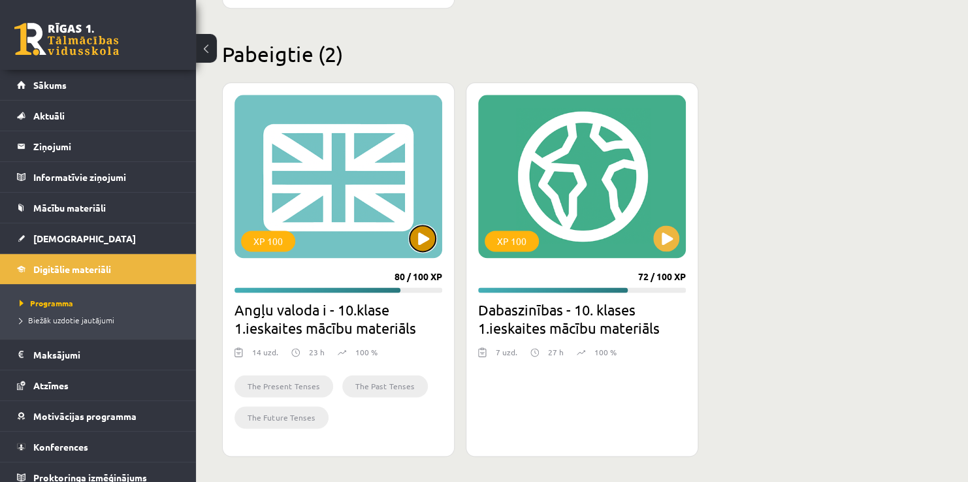
click at [430, 243] on button at bounding box center [422, 238] width 26 height 26
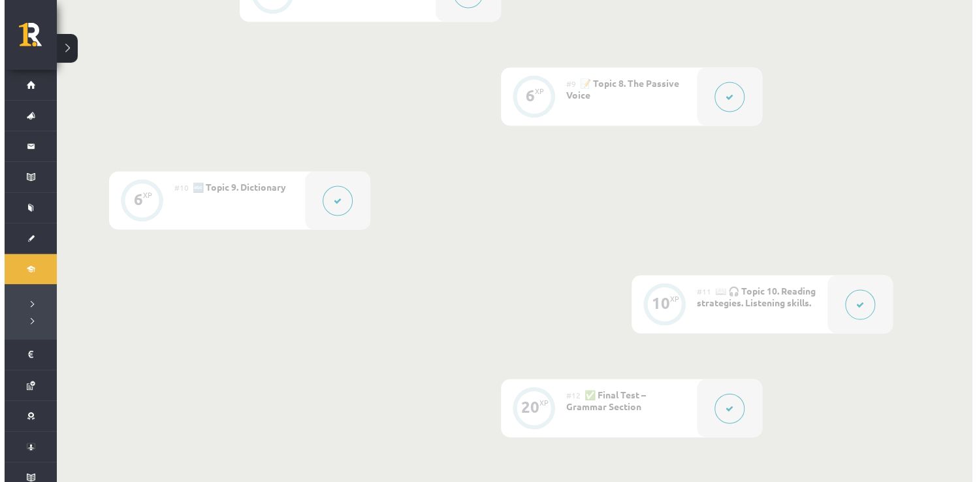
scroll to position [1130, 0]
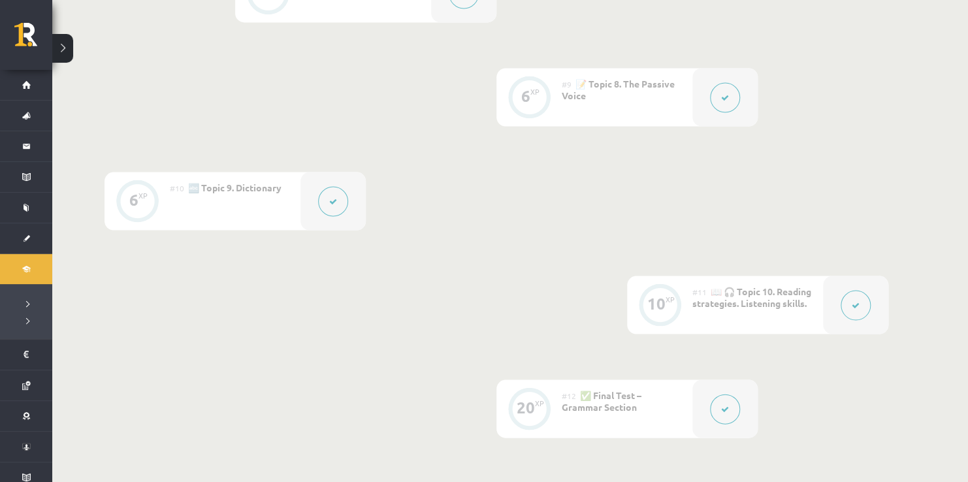
click at [722, 410] on icon at bounding box center [725, 409] width 8 height 8
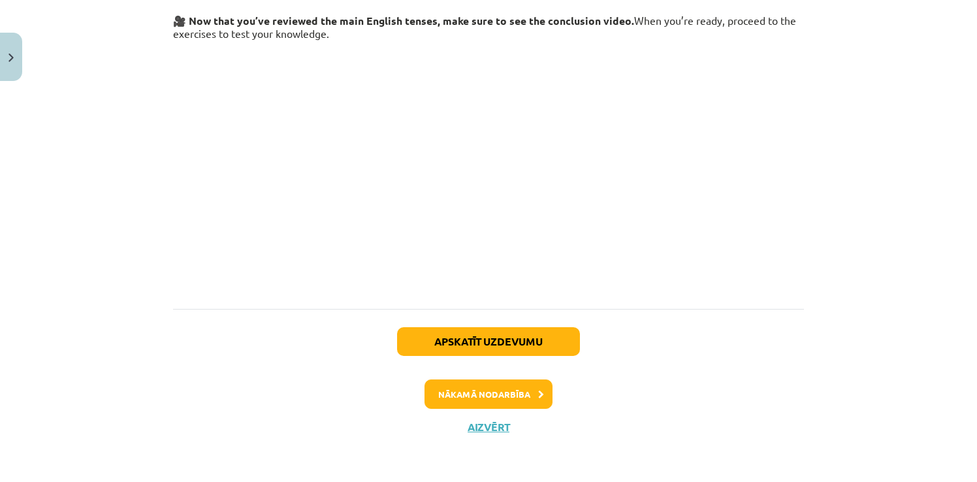
scroll to position [0, 0]
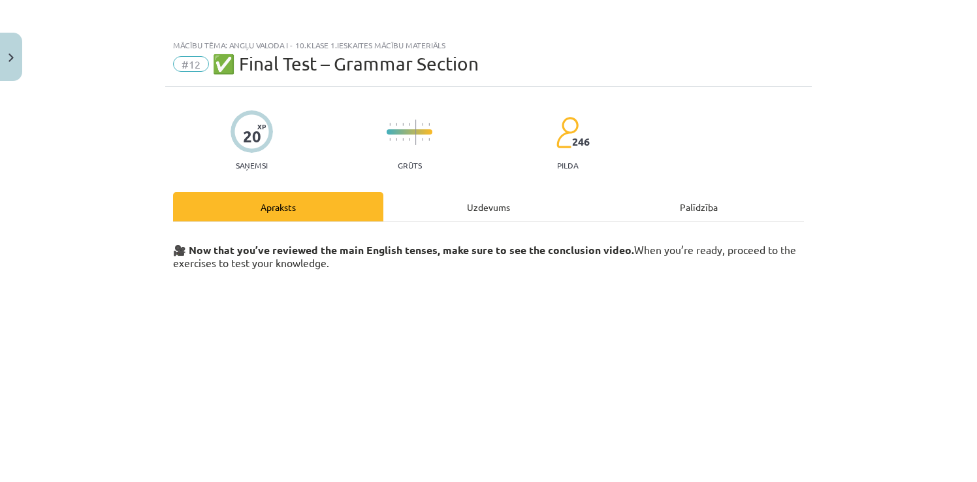
click at [464, 195] on div "Uzdevums" at bounding box center [488, 206] width 210 height 29
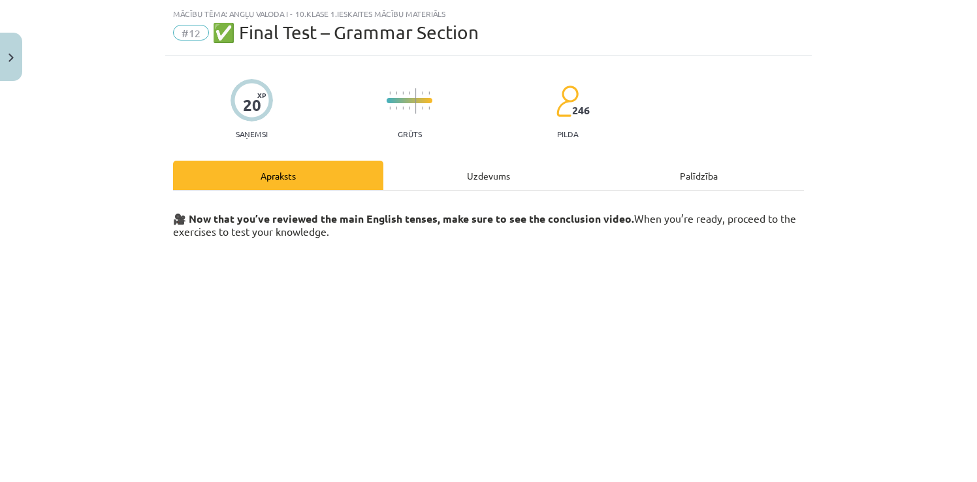
select select "*******"
select select "**********"
select select "***"
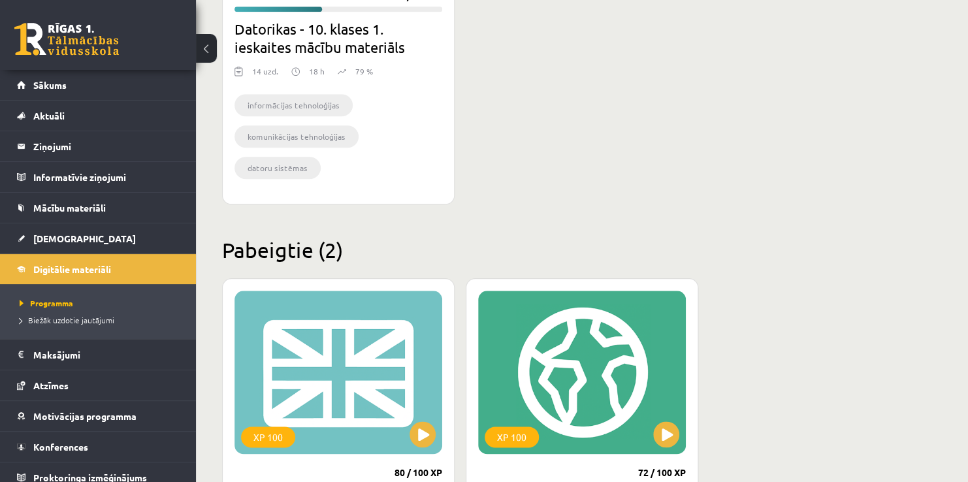
scroll to position [375, 0]
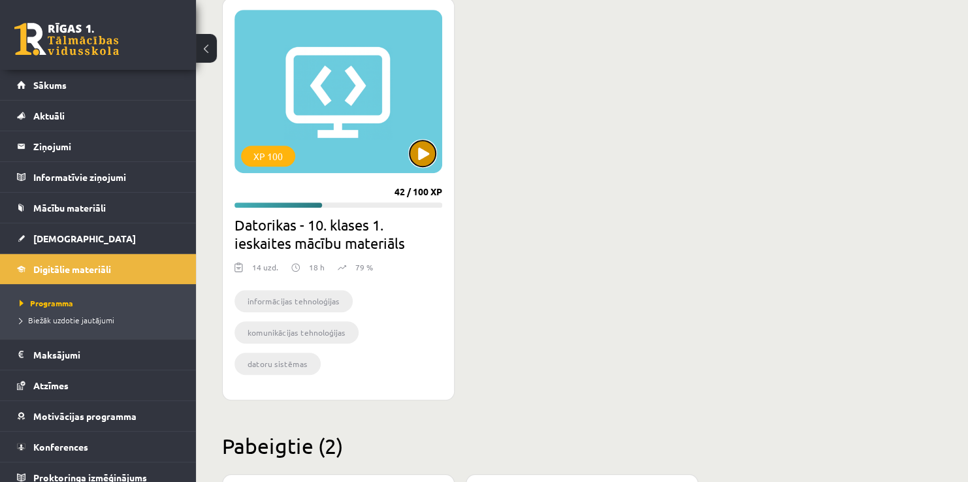
click at [417, 165] on button at bounding box center [422, 153] width 26 height 26
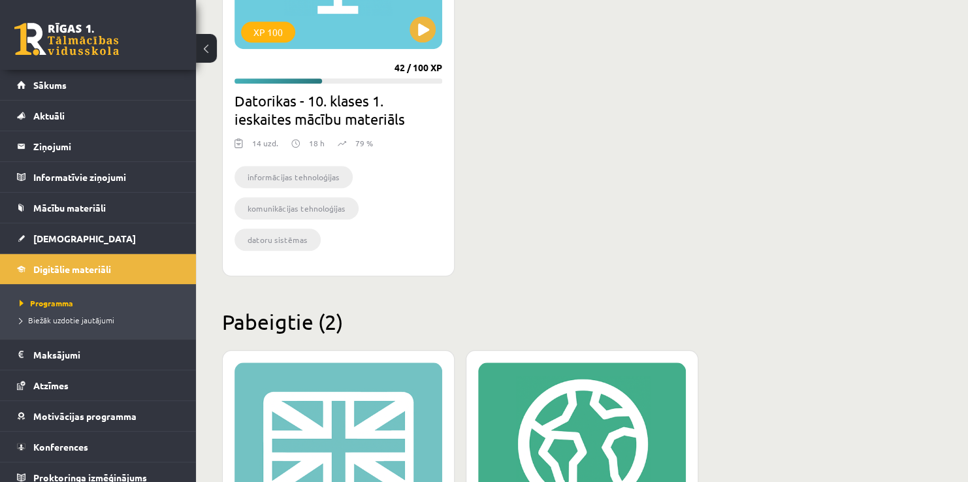
scroll to position [767, 0]
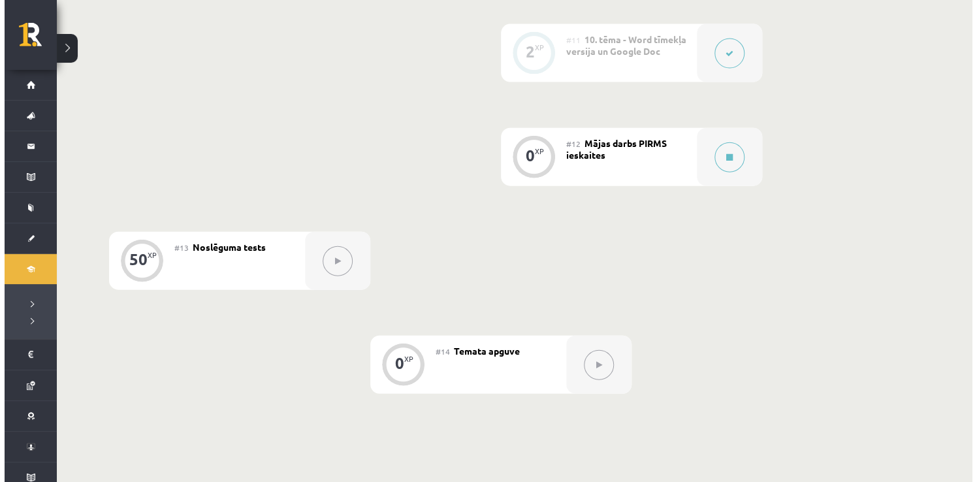
scroll to position [1437, 0]
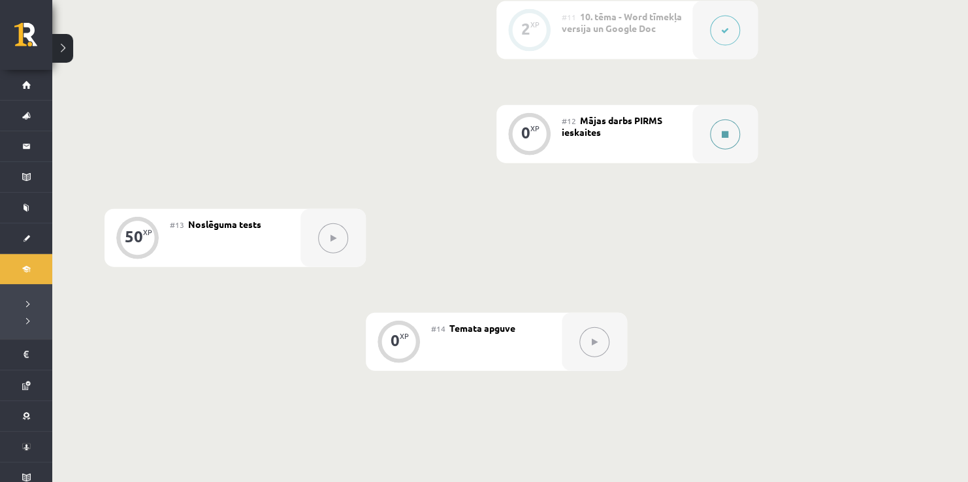
click at [724, 135] on icon at bounding box center [725, 135] width 7 height 8
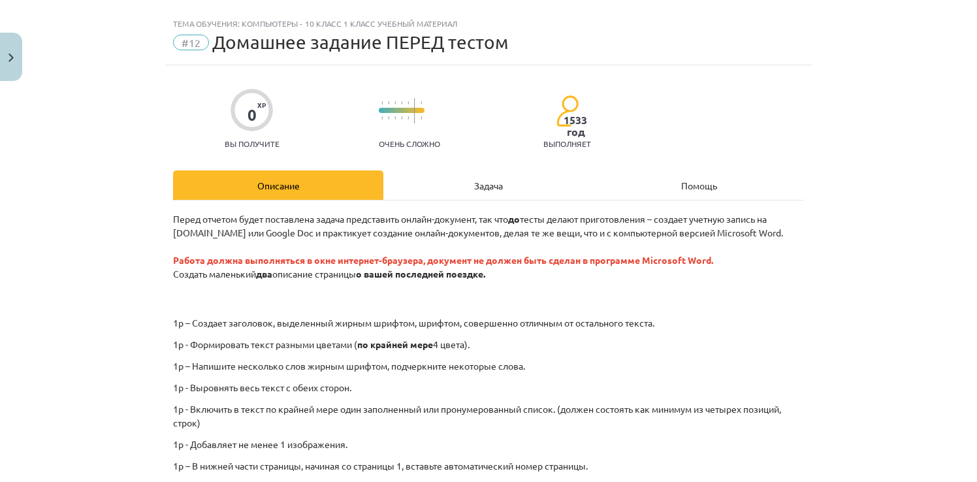
scroll to position [0, 0]
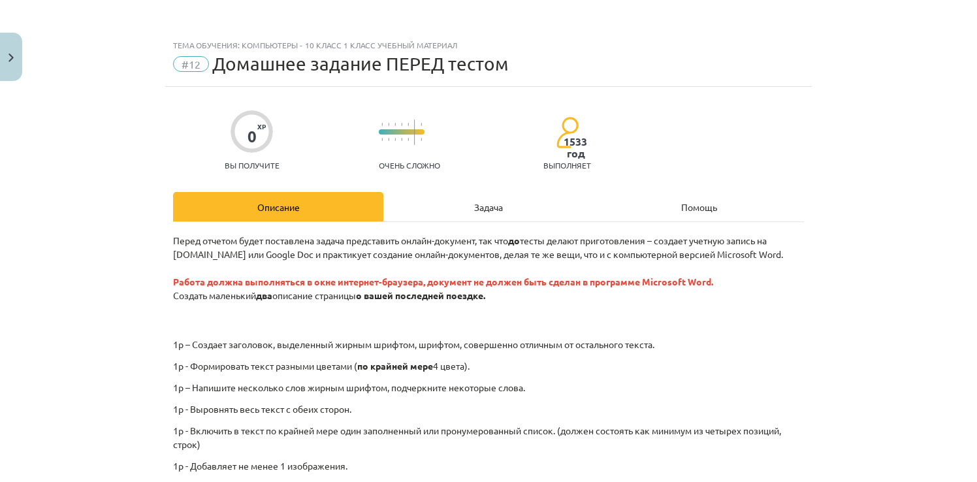
click at [813, 296] on div "Тема обучения: Компьютеры - 10 класс 1 класс учебный материал #12 Домашнее зада…" at bounding box center [488, 241] width 977 height 482
click at [522, 208] on div "Задача" at bounding box center [488, 206] width 210 height 29
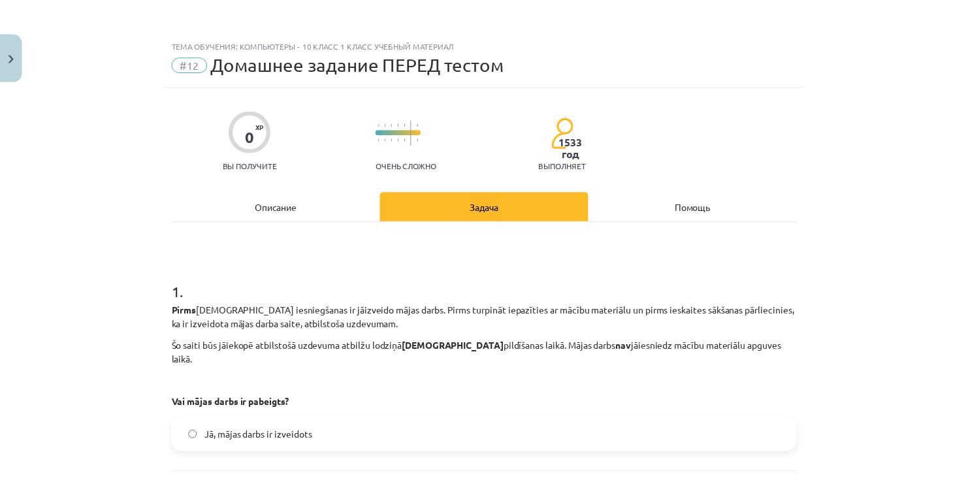
scroll to position [33, 0]
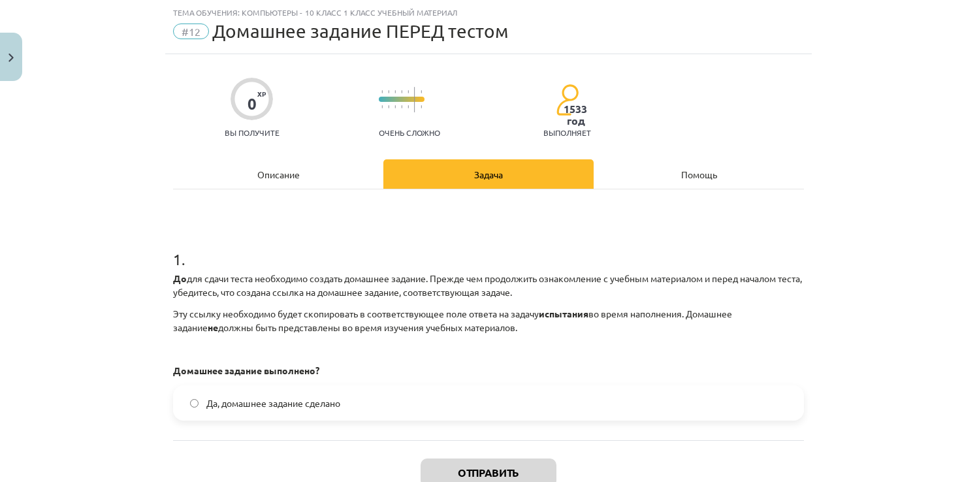
click at [271, 182] on div "Описание" at bounding box center [278, 173] width 210 height 29
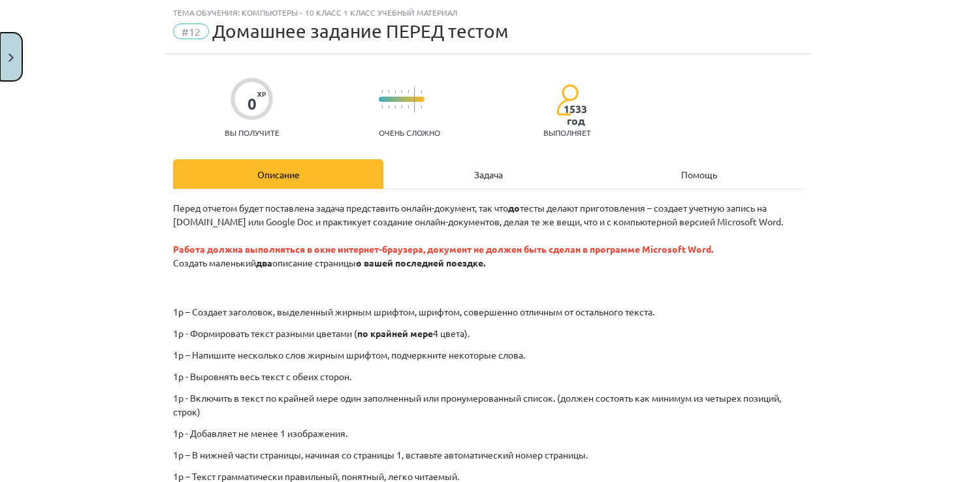
click at [12, 48] on button "Close" at bounding box center [11, 57] width 22 height 48
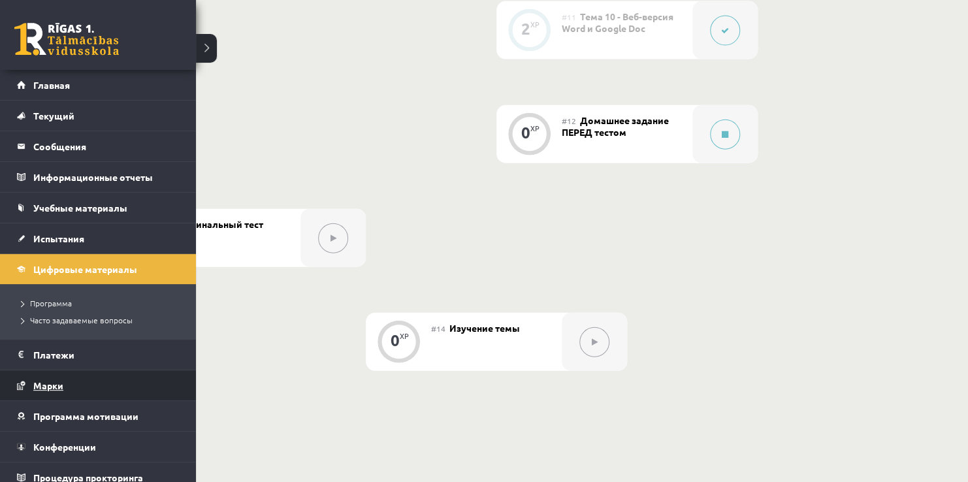
click at [32, 384] on link "Марки" at bounding box center [98, 385] width 163 height 30
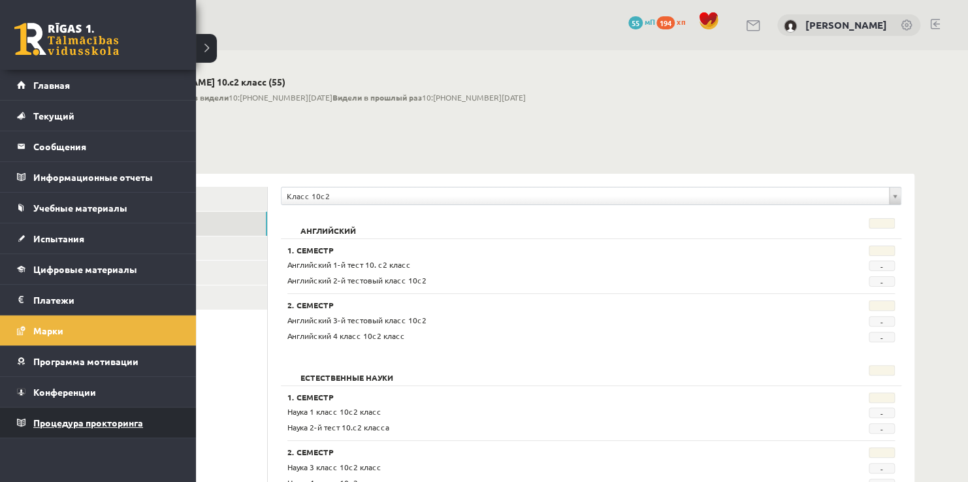
click at [47, 427] on link "Процедура прокторинга" at bounding box center [98, 423] width 163 height 30
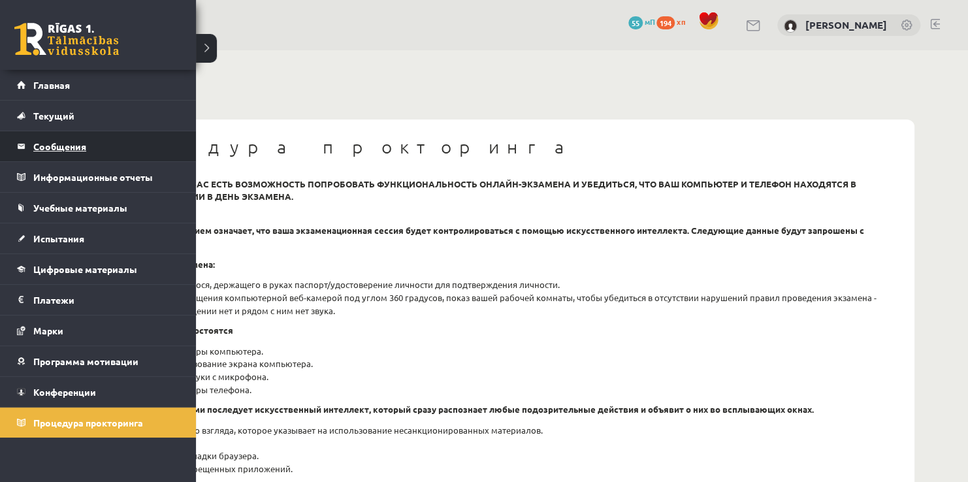
click at [78, 157] on legend "Сообщения 0" at bounding box center [106, 146] width 146 height 30
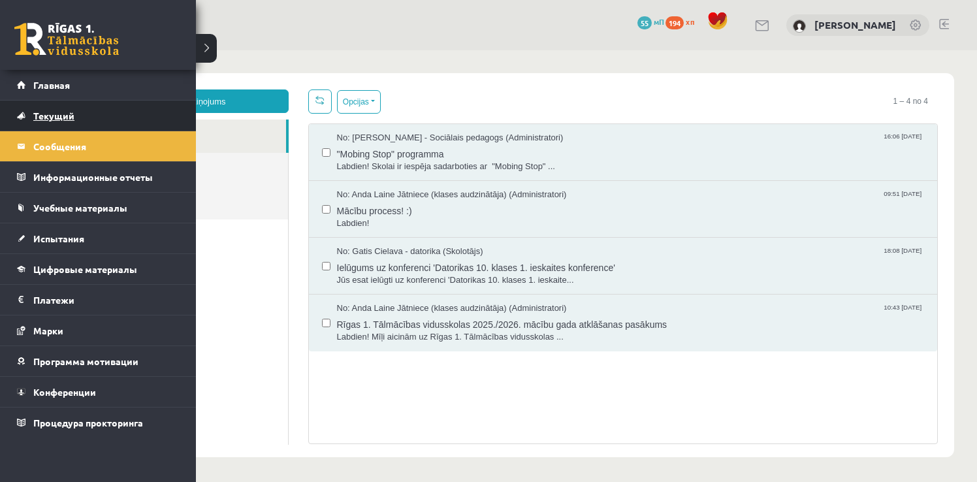
click at [59, 123] on link "Текущий" at bounding box center [98, 116] width 163 height 30
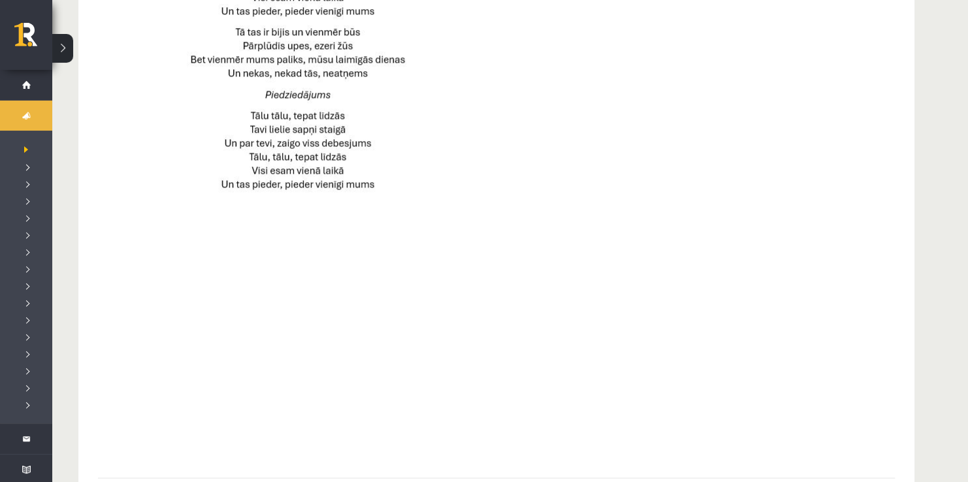
scroll to position [941, 0]
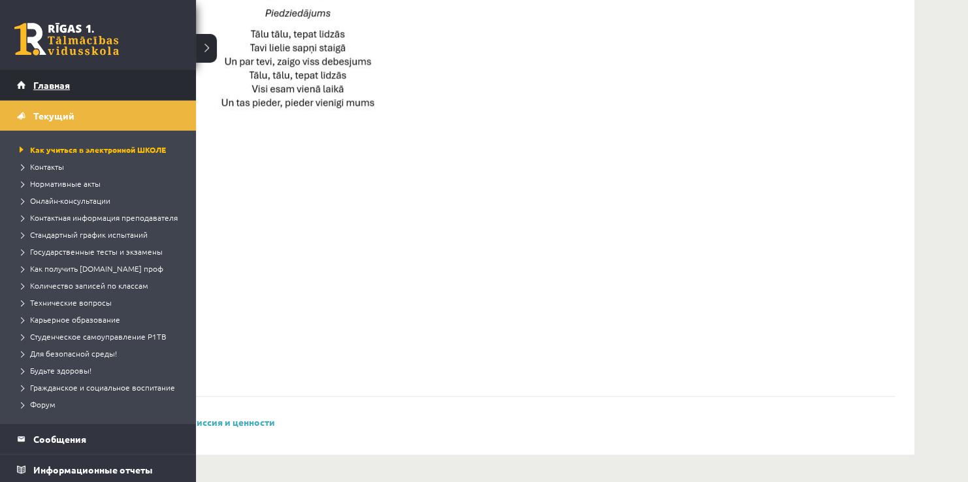
click at [23, 76] on link "Главная" at bounding box center [98, 85] width 163 height 30
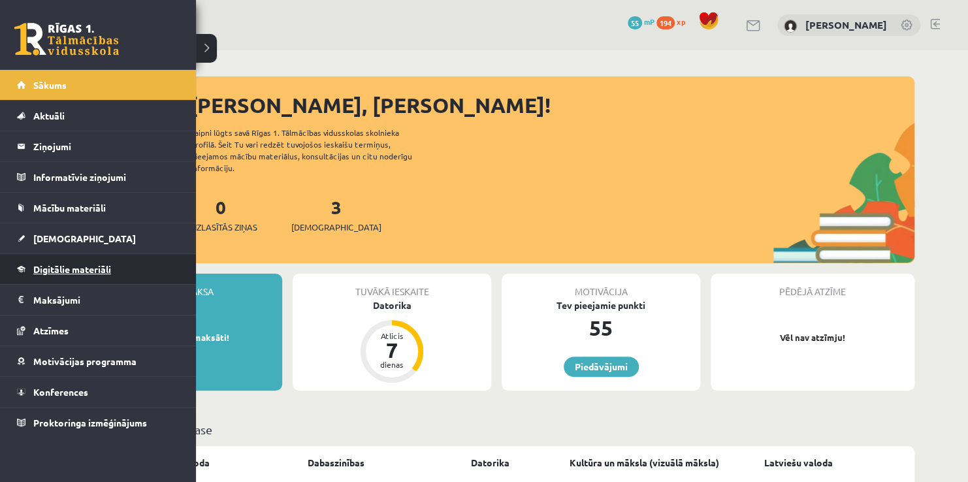
click at [88, 280] on link "Digitālie materiāli" at bounding box center [98, 269] width 163 height 30
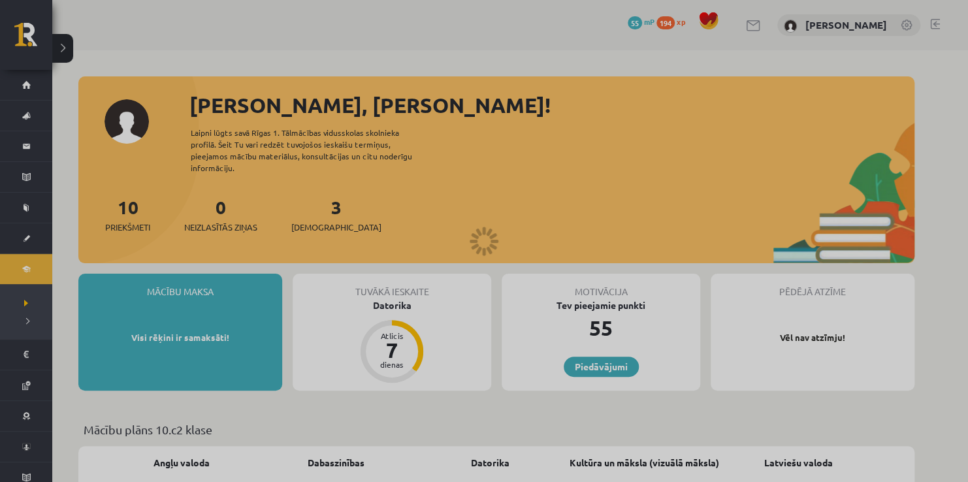
click at [88, 280] on div at bounding box center [484, 241] width 968 height 482
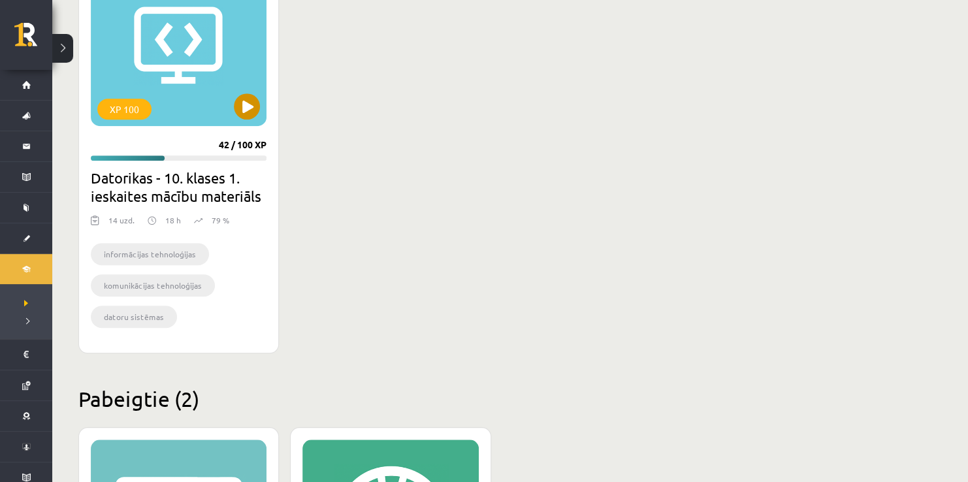
scroll to position [357, 0]
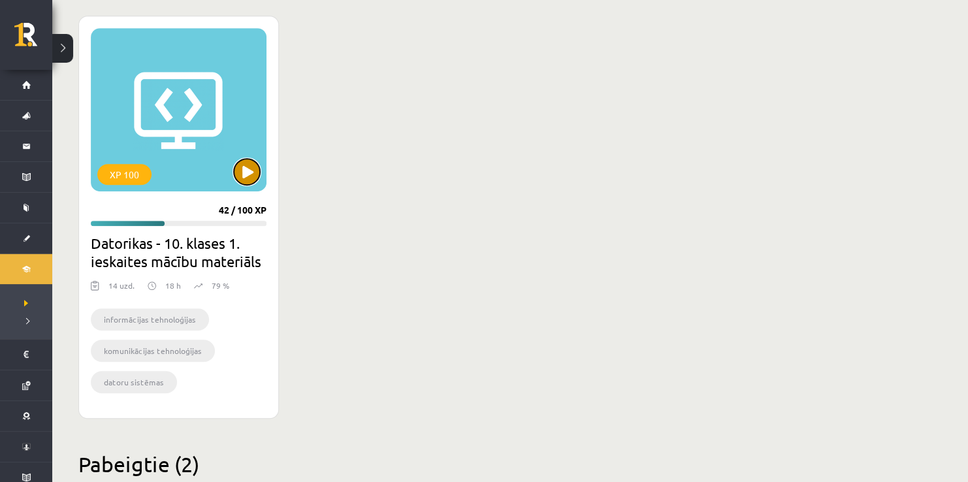
click at [235, 168] on button at bounding box center [247, 172] width 26 height 26
click at [237, 185] on div "XP 100" at bounding box center [179, 109] width 176 height 163
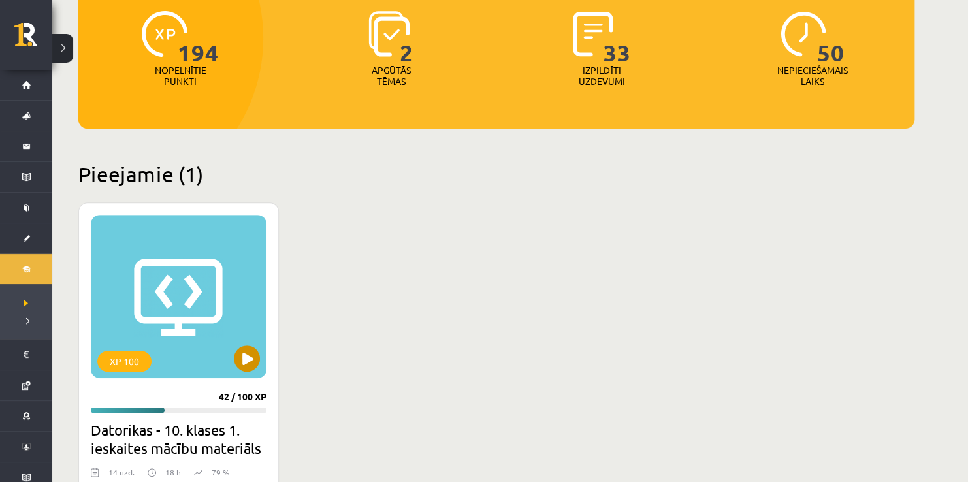
scroll to position [161, 0]
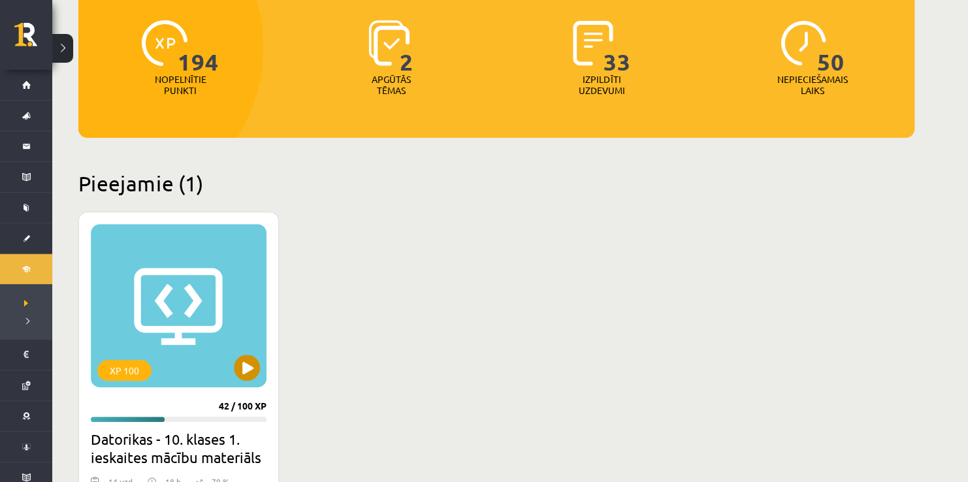
click at [127, 334] on div "XP 100" at bounding box center [179, 305] width 176 height 163
click at [130, 335] on div "XP 100" at bounding box center [179, 305] width 176 height 163
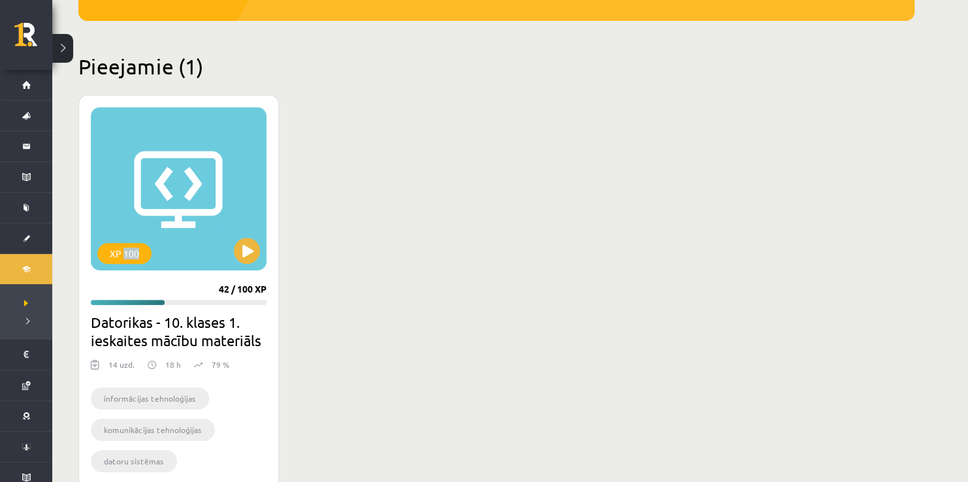
scroll to position [291, 0]
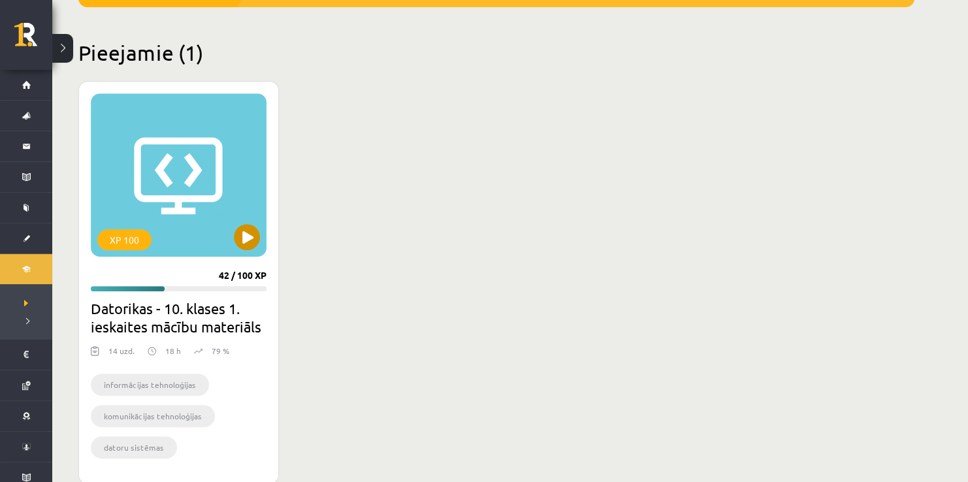
click at [243, 253] on div "XP 100" at bounding box center [179, 174] width 176 height 163
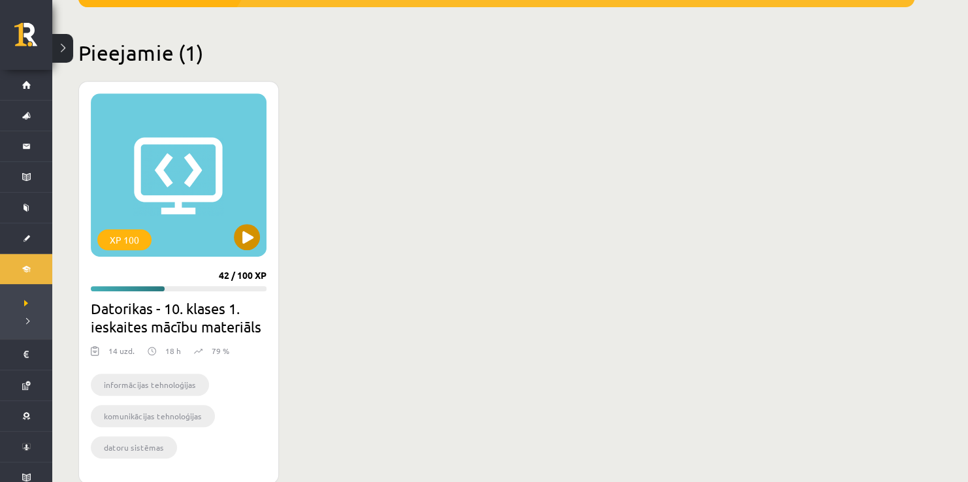
click at [243, 253] on div "XP 100" at bounding box center [179, 174] width 176 height 163
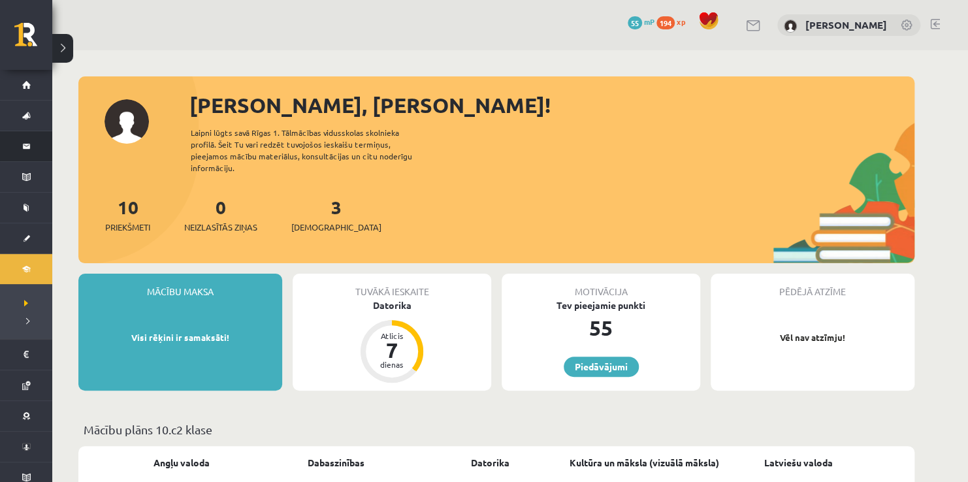
scroll to position [941, 0]
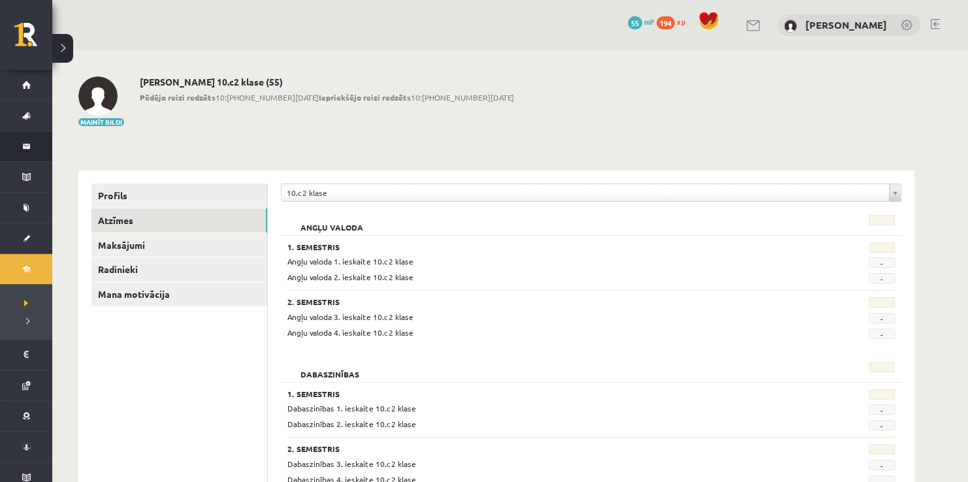
scroll to position [1262, 0]
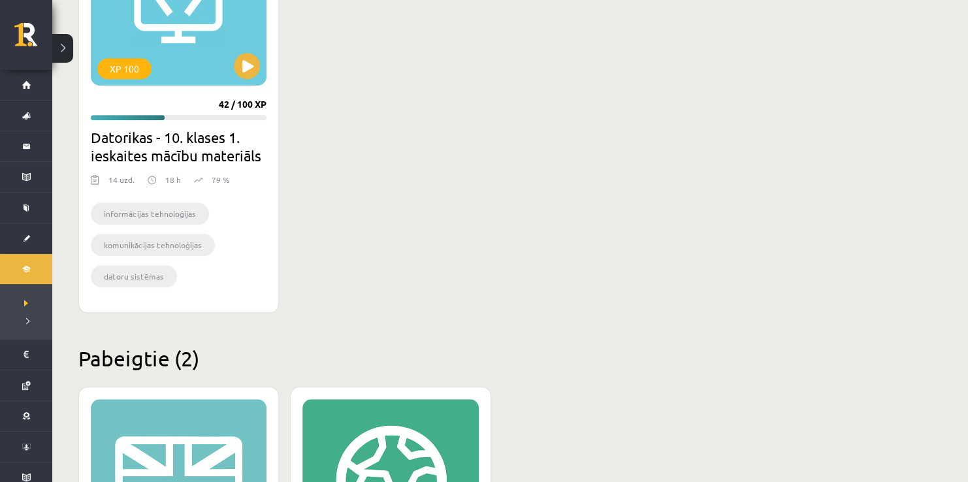
scroll to position [440, 0]
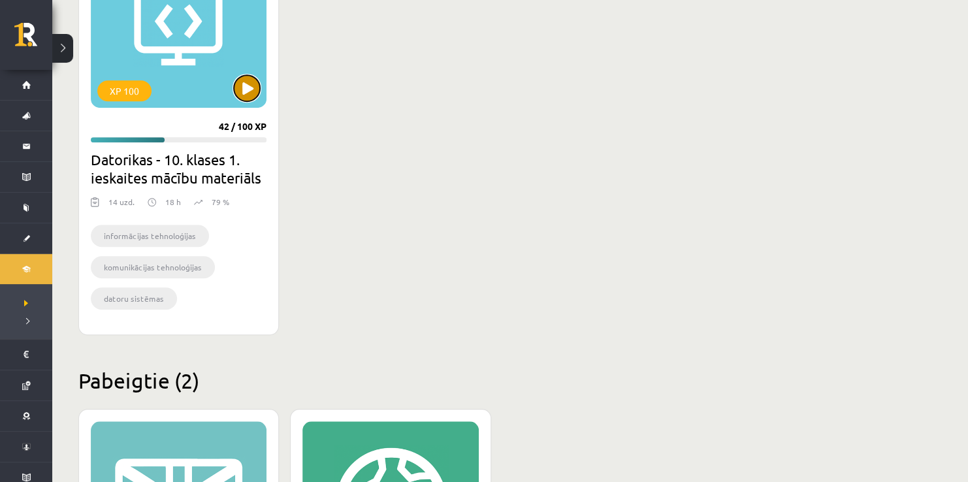
click at [249, 93] on button at bounding box center [247, 88] width 26 height 26
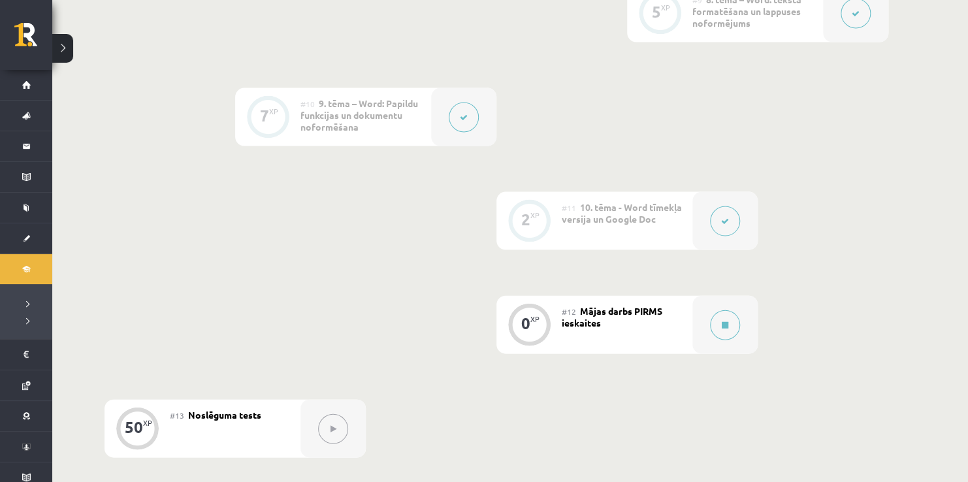
scroll to position [1371, 0]
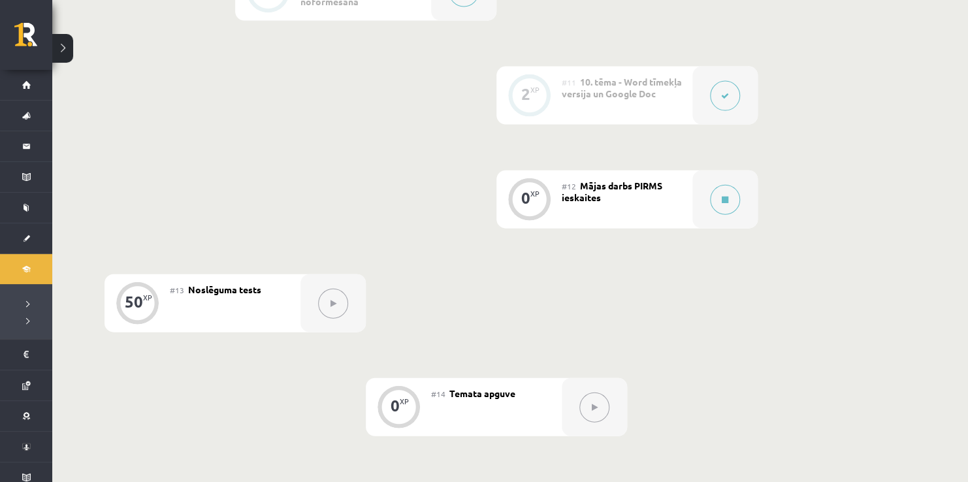
click at [653, 201] on div "#12 Mājas darbs PIRMS ieskaites" at bounding box center [627, 199] width 131 height 58
click at [731, 202] on button at bounding box center [725, 200] width 30 height 30
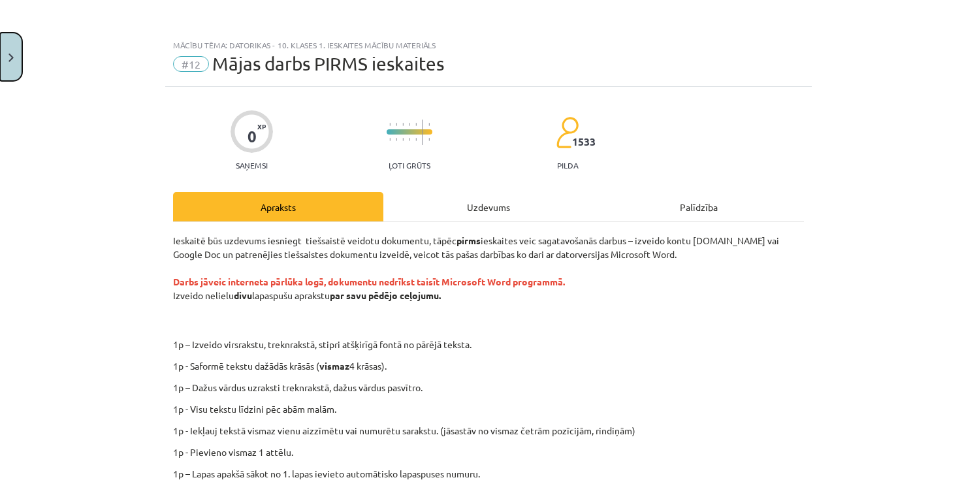
click at [12, 69] on button "Close" at bounding box center [11, 57] width 22 height 48
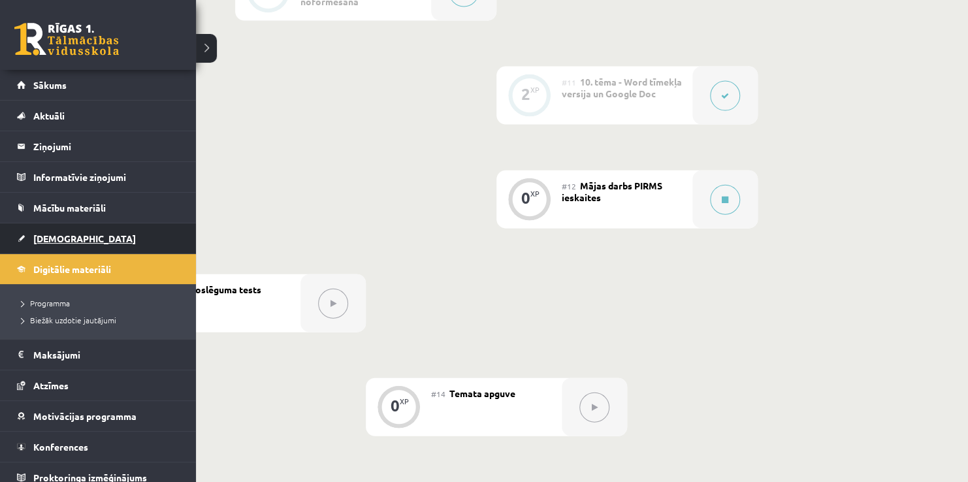
click at [46, 235] on span "[DEMOGRAPHIC_DATA]" at bounding box center [84, 238] width 103 height 12
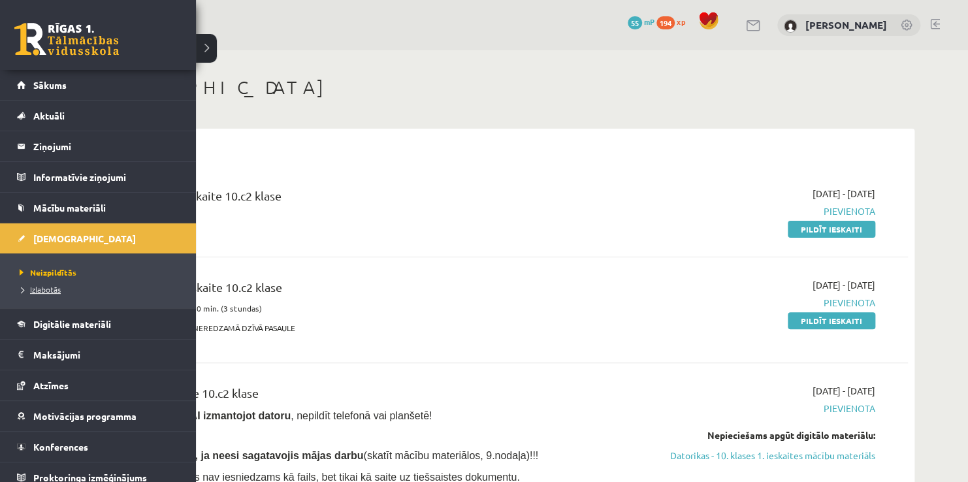
click at [52, 293] on link "Izlabotās" at bounding box center [99, 289] width 167 height 12
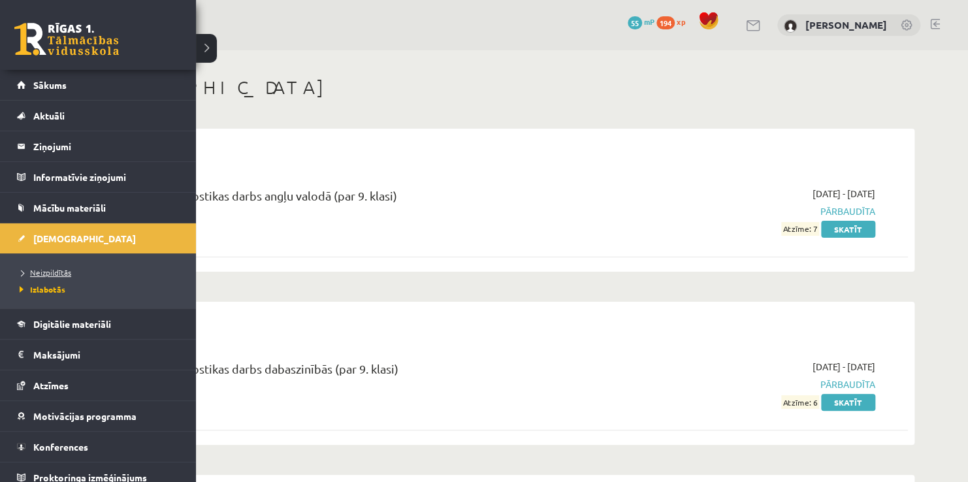
click at [52, 270] on span "Neizpildītās" at bounding box center [43, 272] width 55 height 10
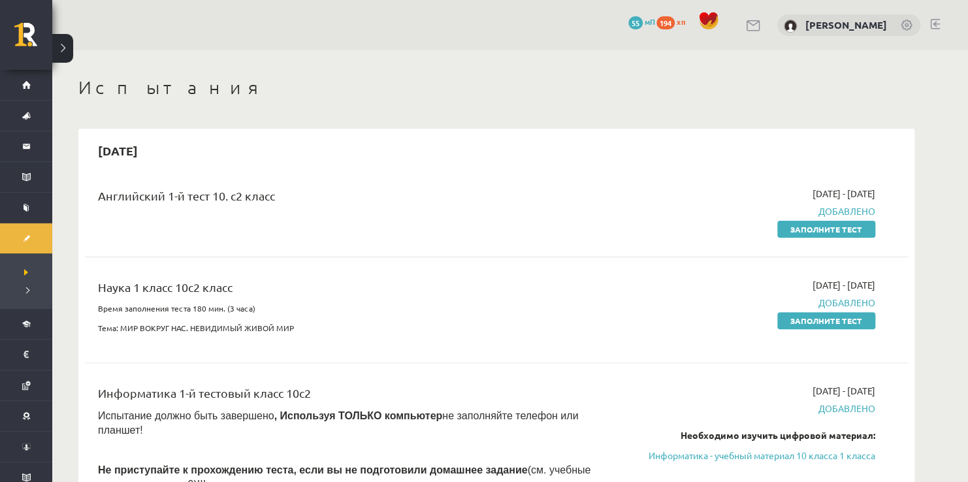
click at [579, 102] on div "Испытания" at bounding box center [496, 89] width 836 height 26
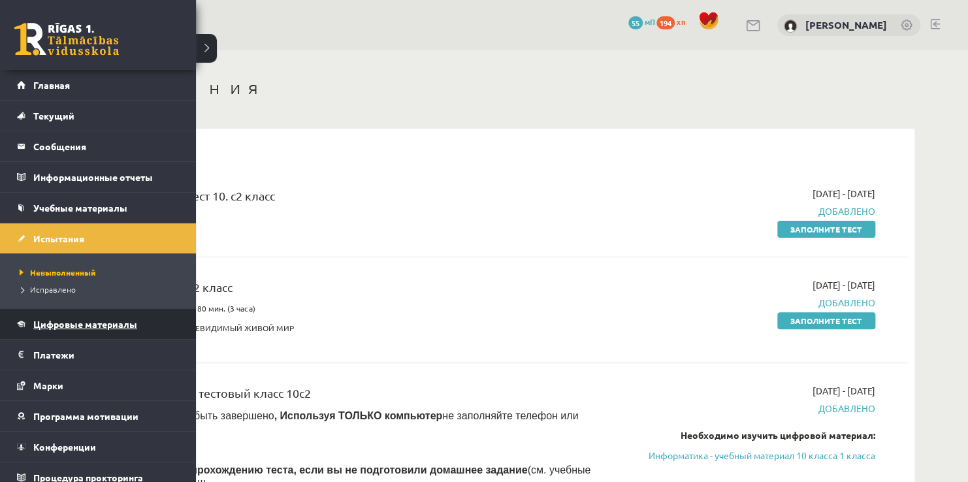
click at [33, 322] on link "Цифровые материалы" at bounding box center [98, 324] width 163 height 30
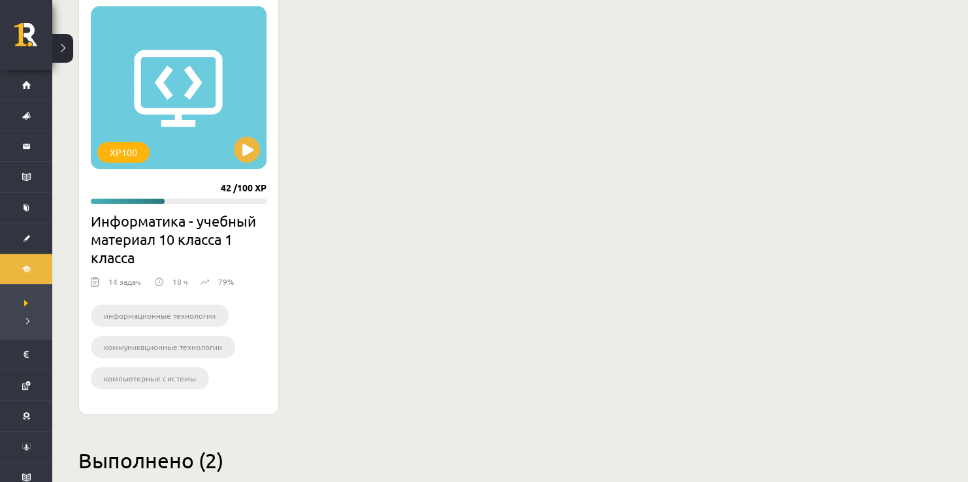
scroll to position [392, 0]
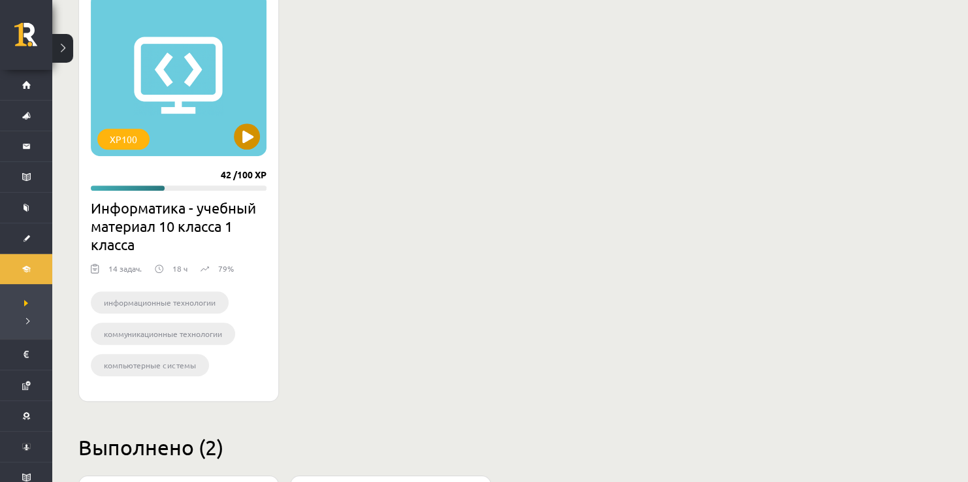
click at [211, 110] on div "XP100" at bounding box center [179, 74] width 176 height 163
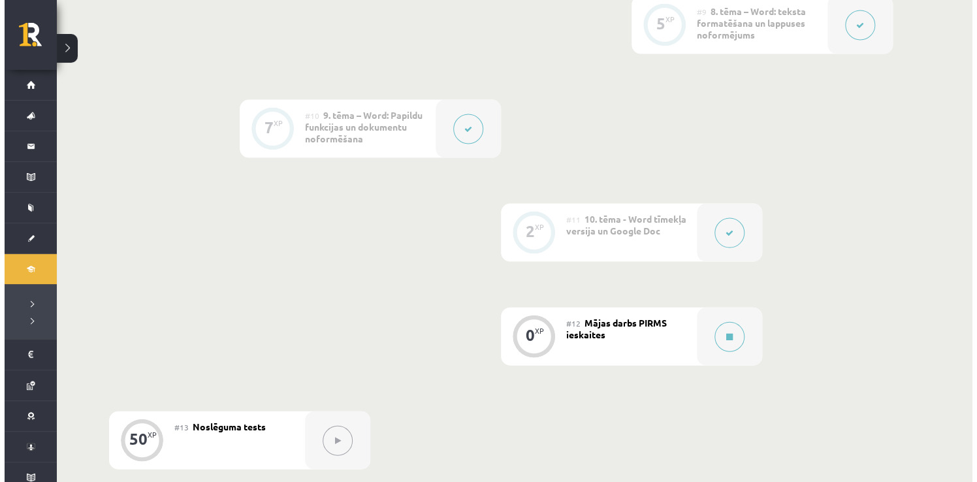
scroll to position [1241, 0]
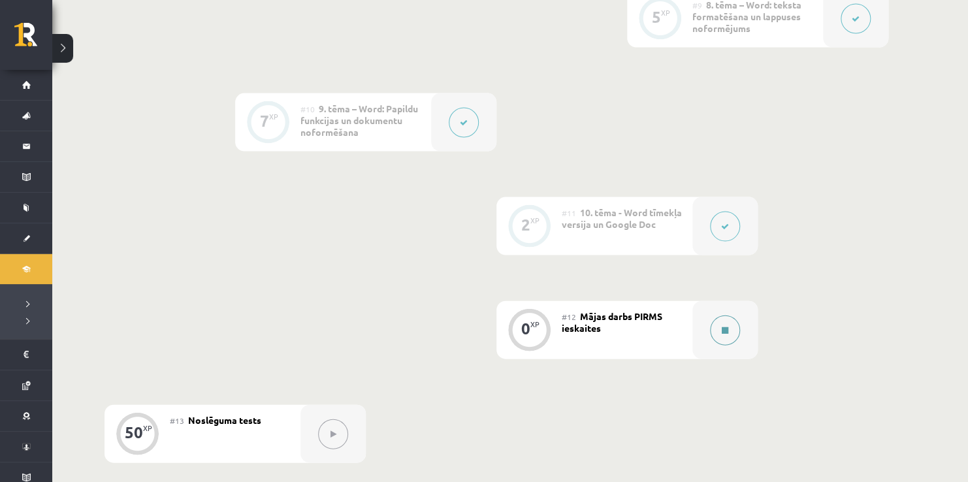
click at [712, 328] on button at bounding box center [725, 330] width 30 height 30
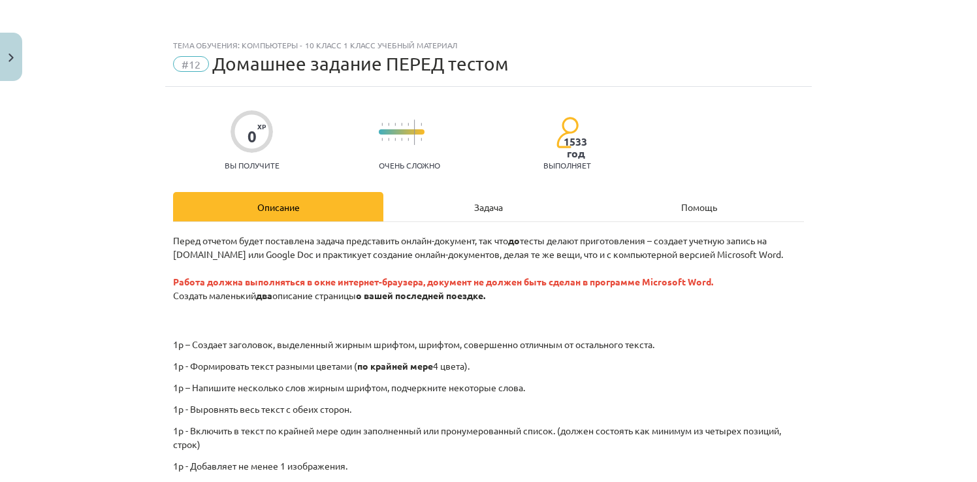
drag, startPoint x: 451, startPoint y: 256, endPoint x: 765, endPoint y: 182, distance: 322.7
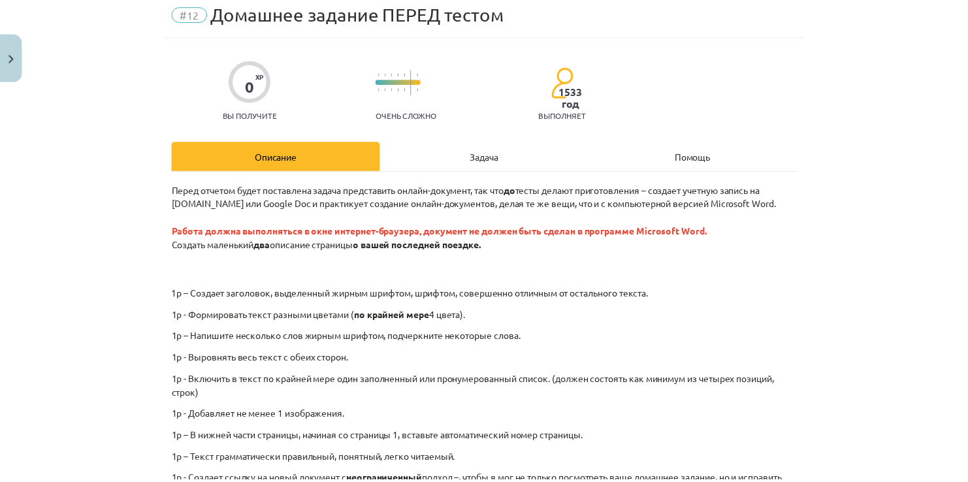
scroll to position [0, 0]
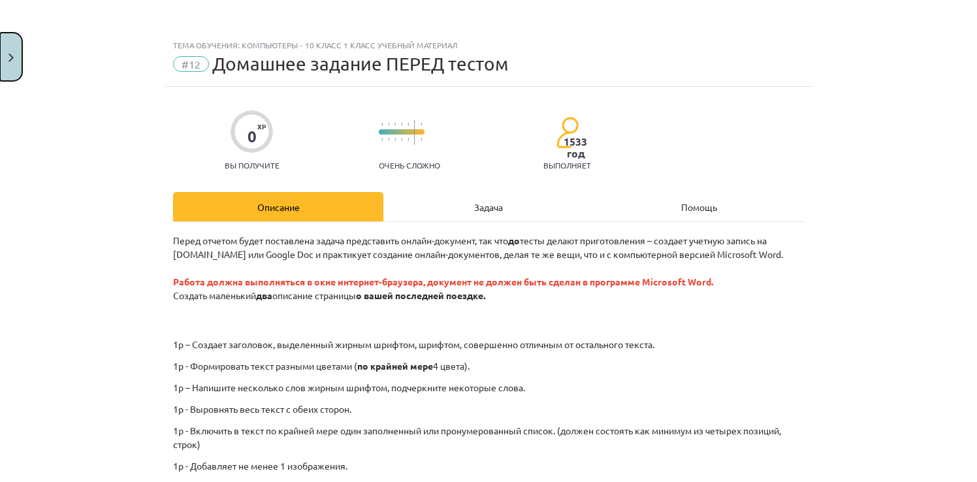
click at [10, 46] on button "Close" at bounding box center [11, 57] width 22 height 48
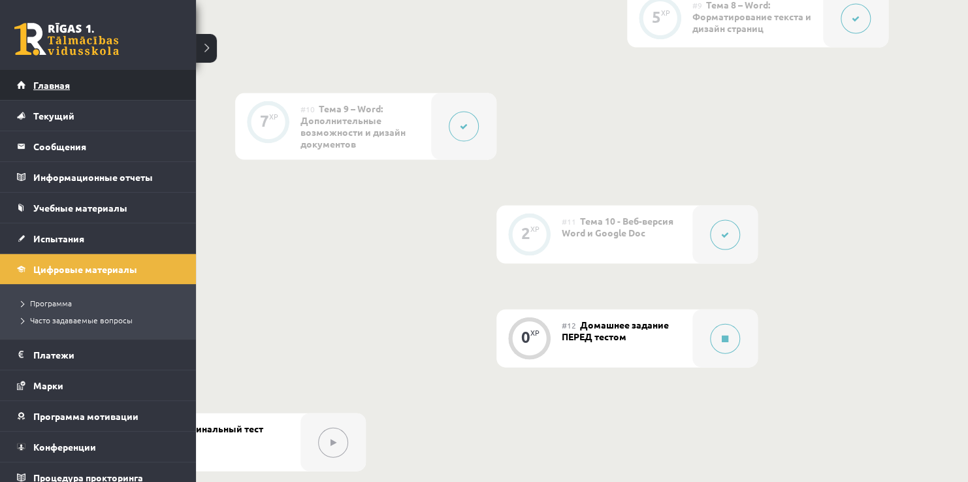
click at [35, 91] on link "Главная" at bounding box center [98, 85] width 163 height 30
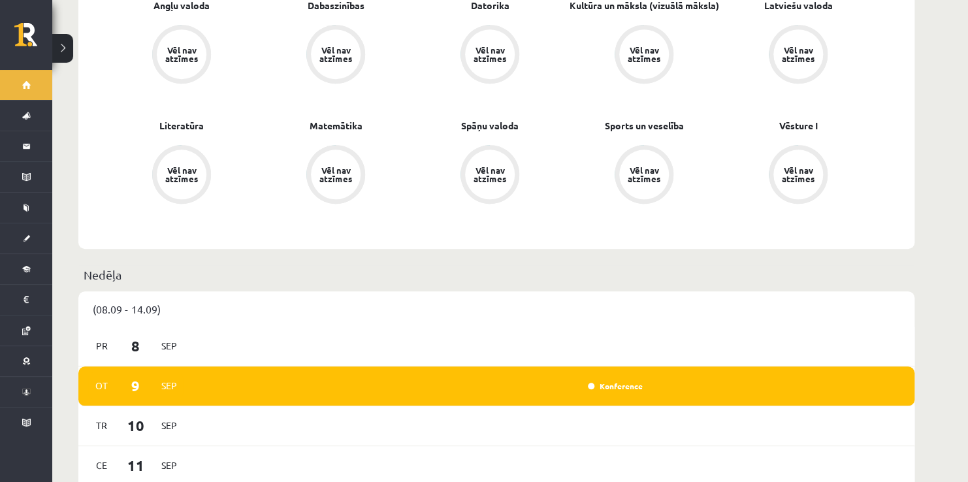
scroll to position [131, 0]
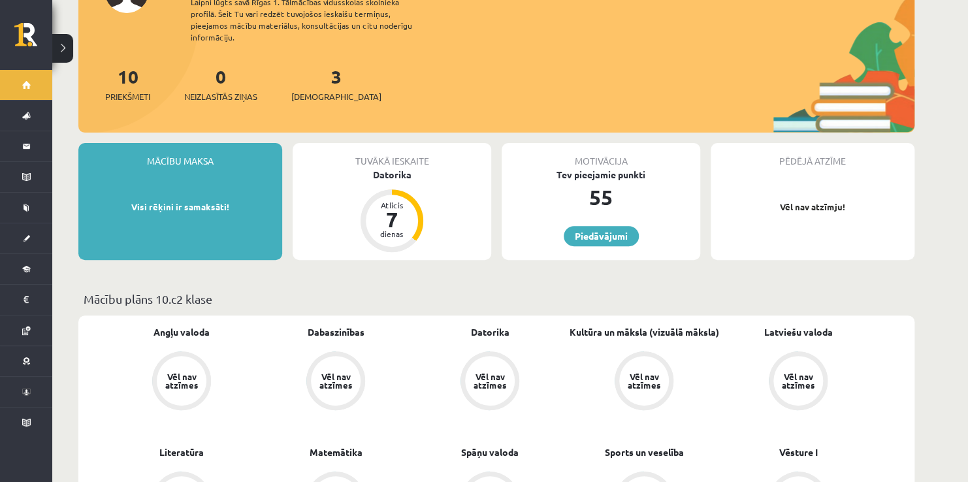
click at [161, 200] on p "Visi rēķini ir samaksāti!" at bounding box center [180, 206] width 191 height 13
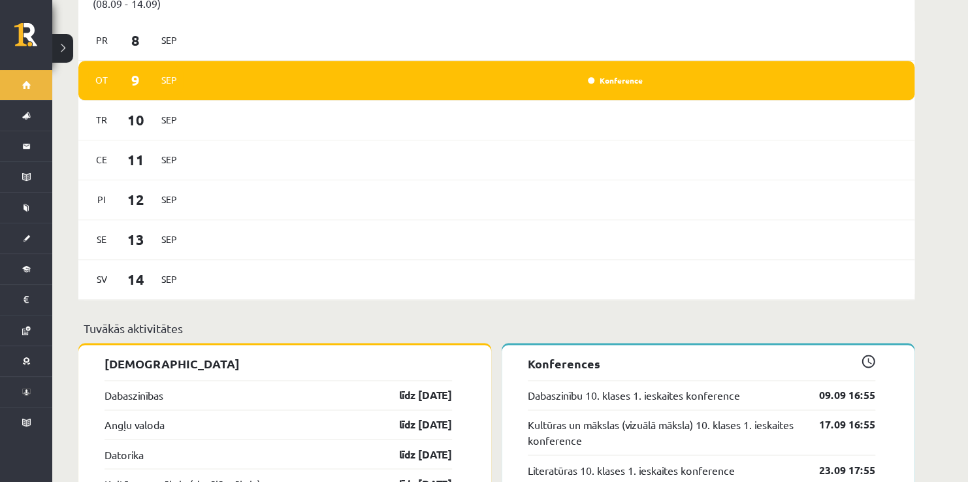
scroll to position [914, 0]
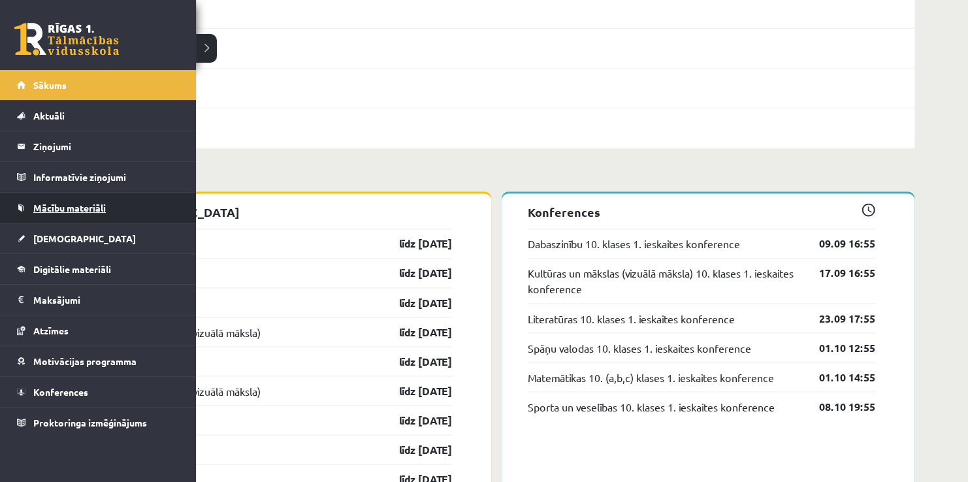
click at [42, 214] on link "Mācību materiāli" at bounding box center [98, 208] width 163 height 30
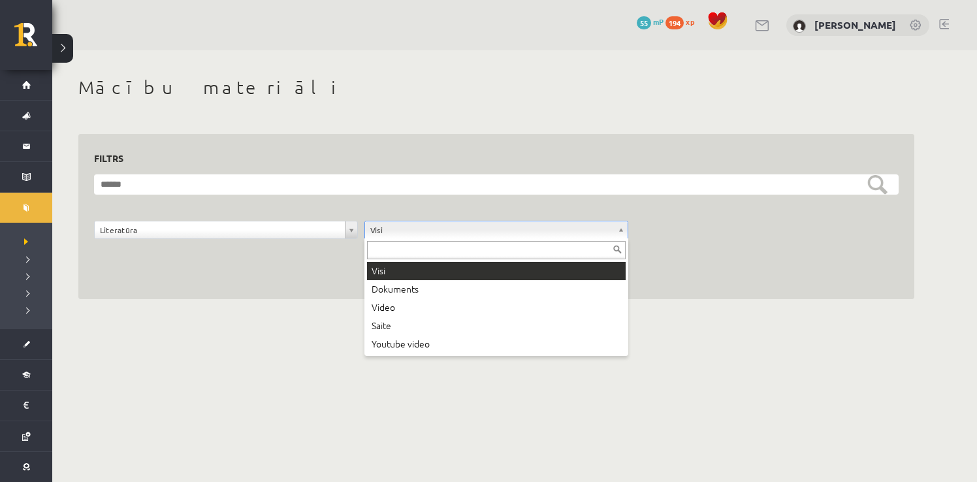
click at [435, 248] on input "text" at bounding box center [496, 250] width 259 height 18
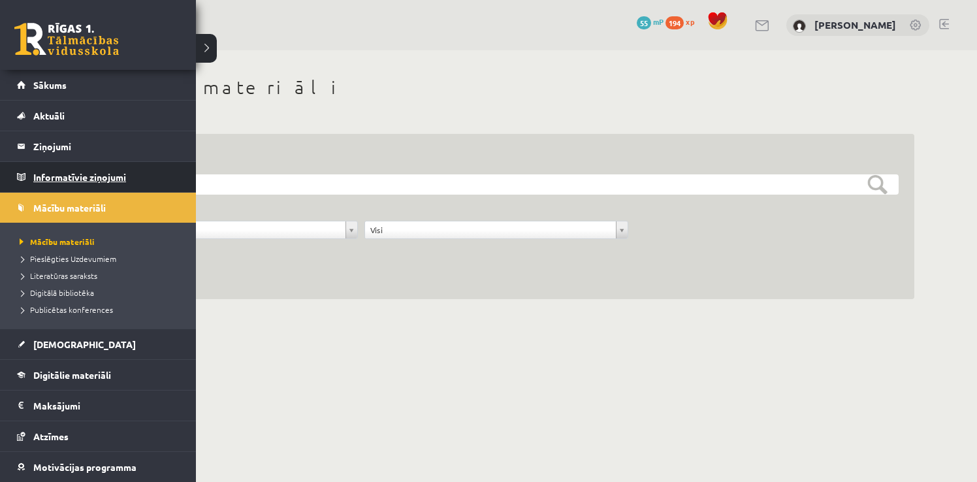
click at [80, 180] on legend "Informatīvie ziņojumi 0" at bounding box center [106, 177] width 146 height 30
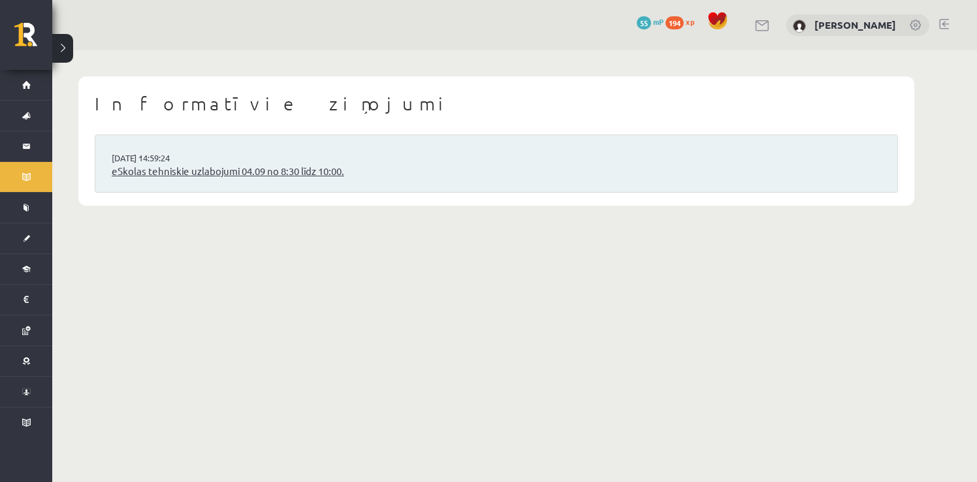
click at [204, 173] on link "eSkolas tehniskie uzlabojumi 04.09 no 8:30 līdz 10:00." at bounding box center [496, 171] width 769 height 15
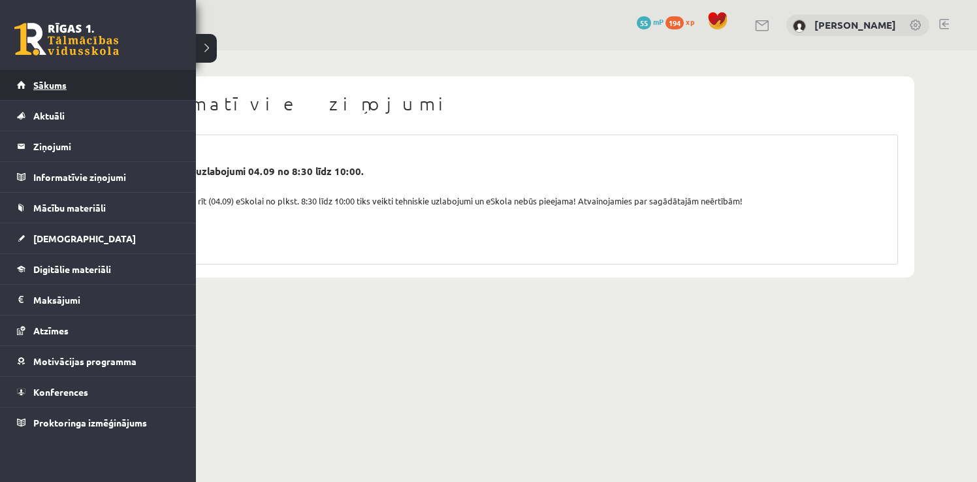
click at [65, 89] on link "Sākums" at bounding box center [98, 85] width 163 height 30
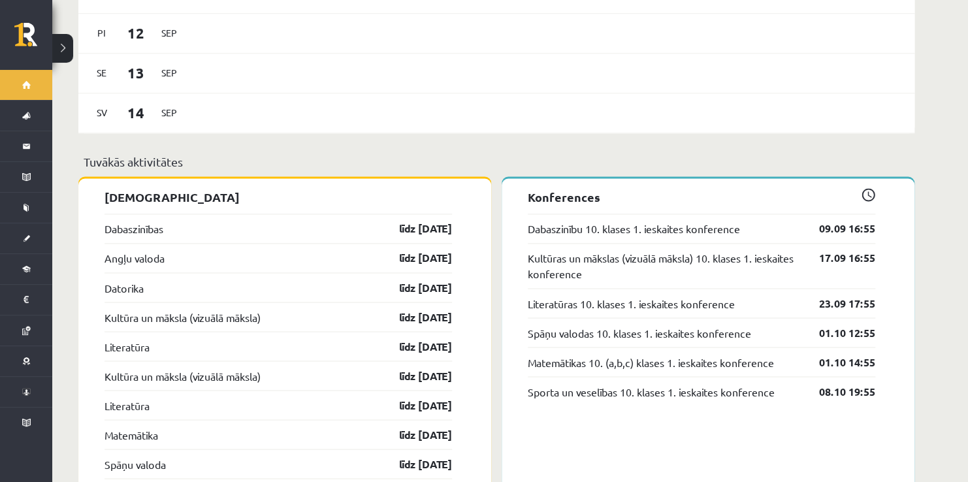
scroll to position [801, 0]
